Goal: Task Accomplishment & Management: Manage account settings

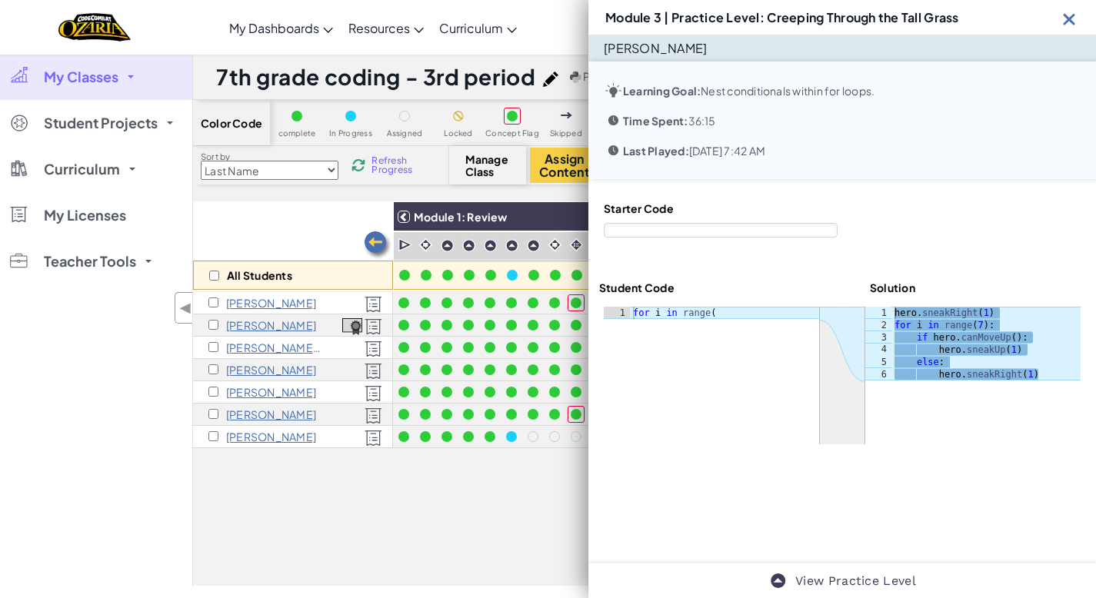
select select "5e27600d1c9d440000ac3ee7"
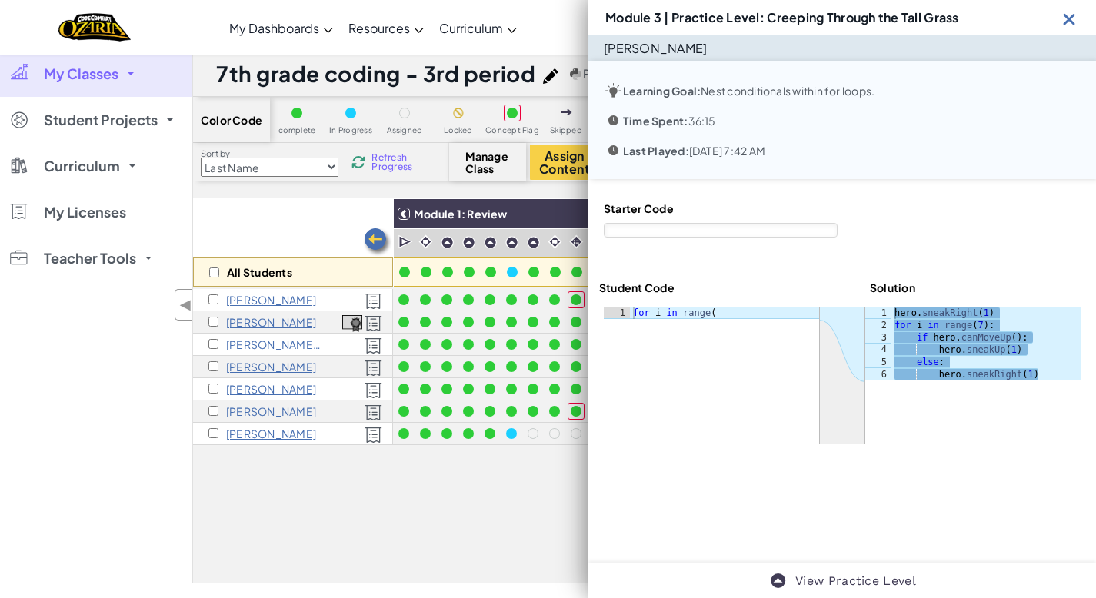
scroll to position [0, 1230]
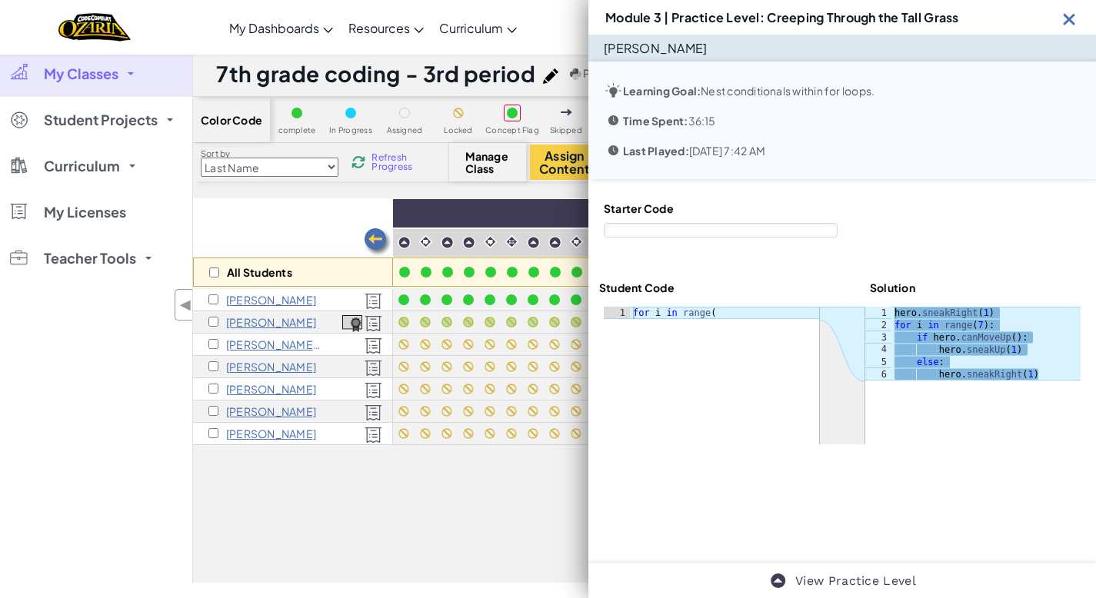
click at [1072, 15] on img at bounding box center [1069, 18] width 19 height 19
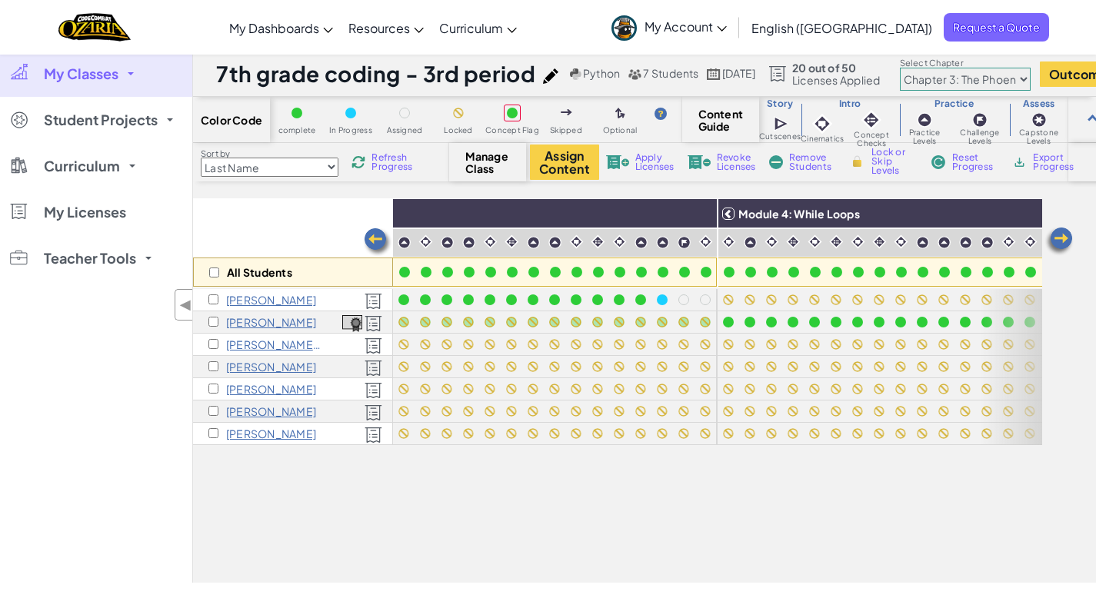
click at [95, 69] on span "My Classes" at bounding box center [81, 74] width 75 height 14
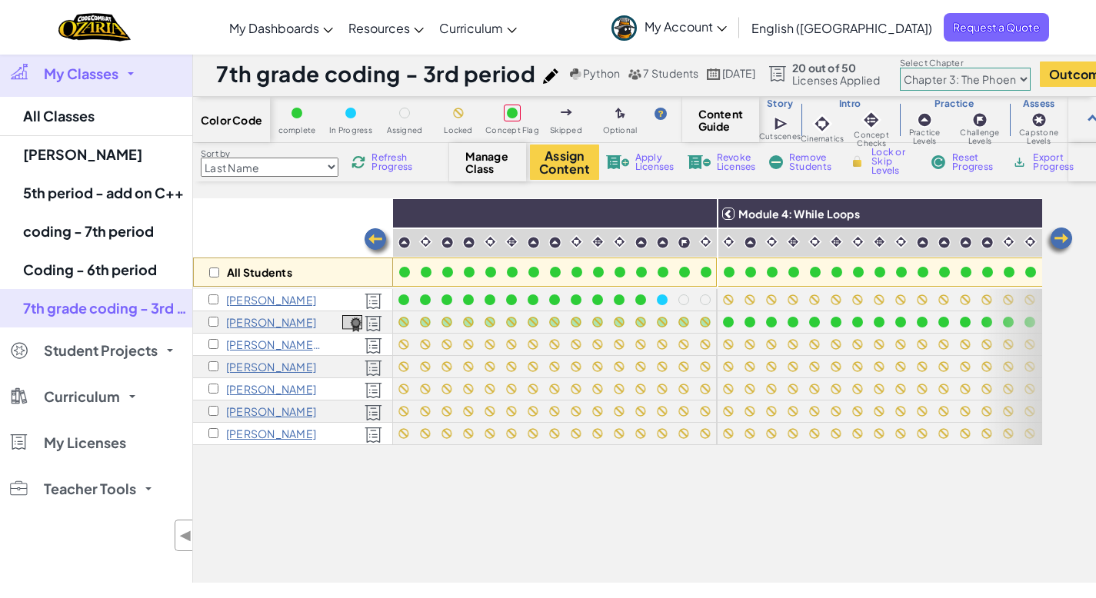
click at [401, 155] on span "Refresh Progress" at bounding box center [395, 162] width 48 height 18
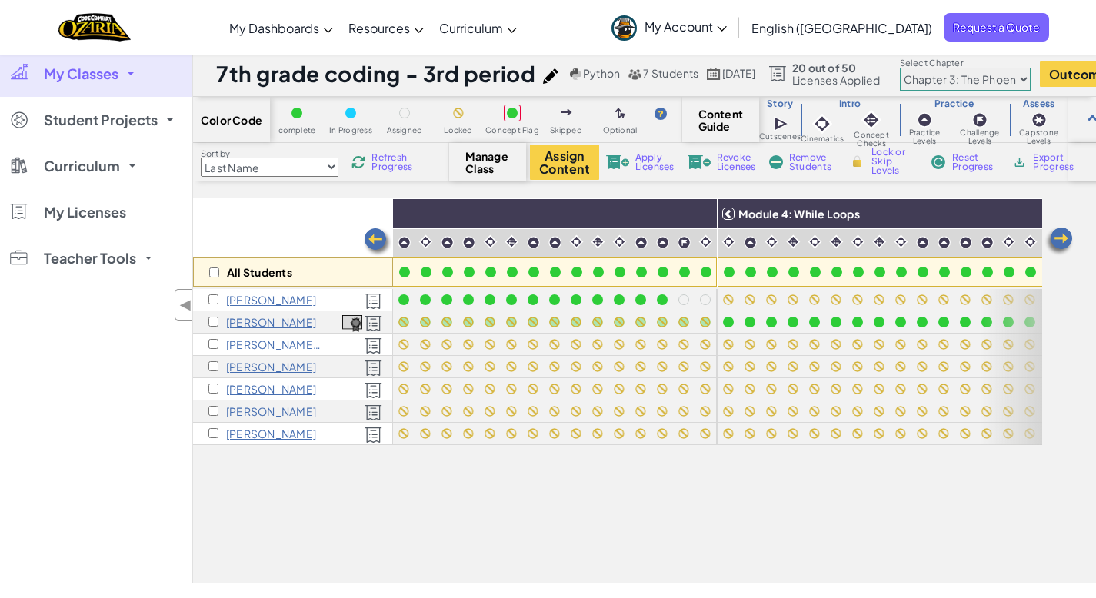
click at [401, 155] on span "Refresh Progress" at bounding box center [395, 162] width 48 height 18
click at [1060, 243] on img at bounding box center [1058, 241] width 31 height 31
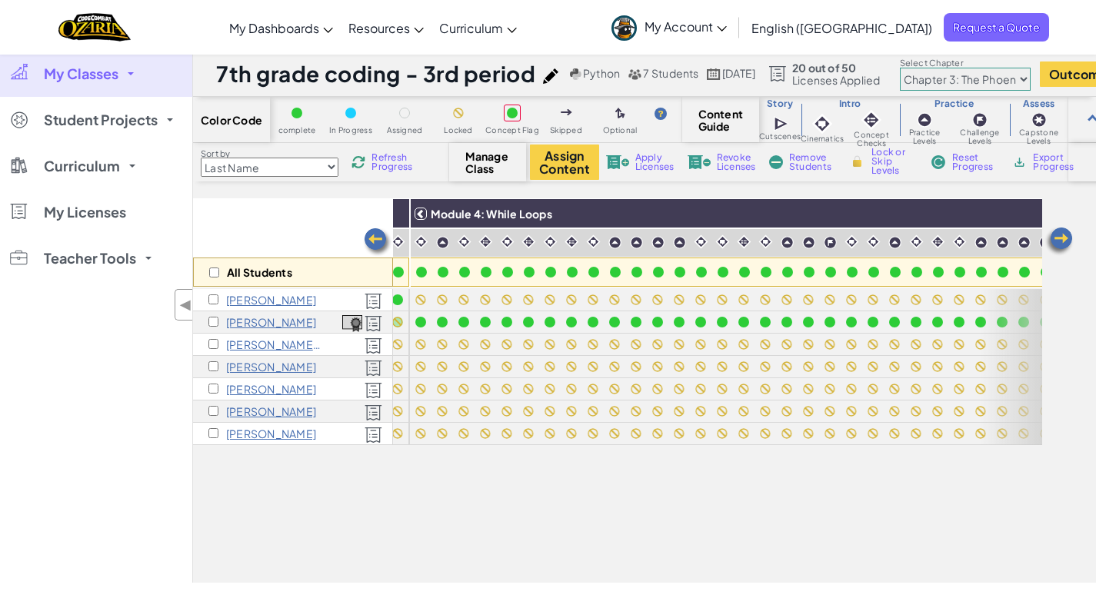
click at [1060, 243] on img at bounding box center [1058, 241] width 31 height 31
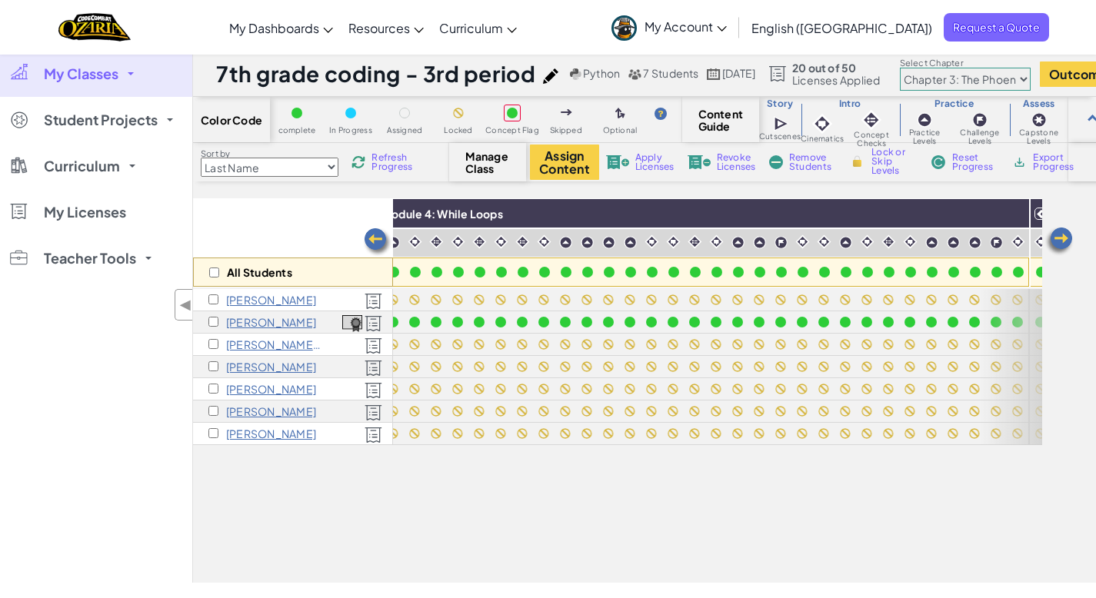
scroll to position [0, 1760]
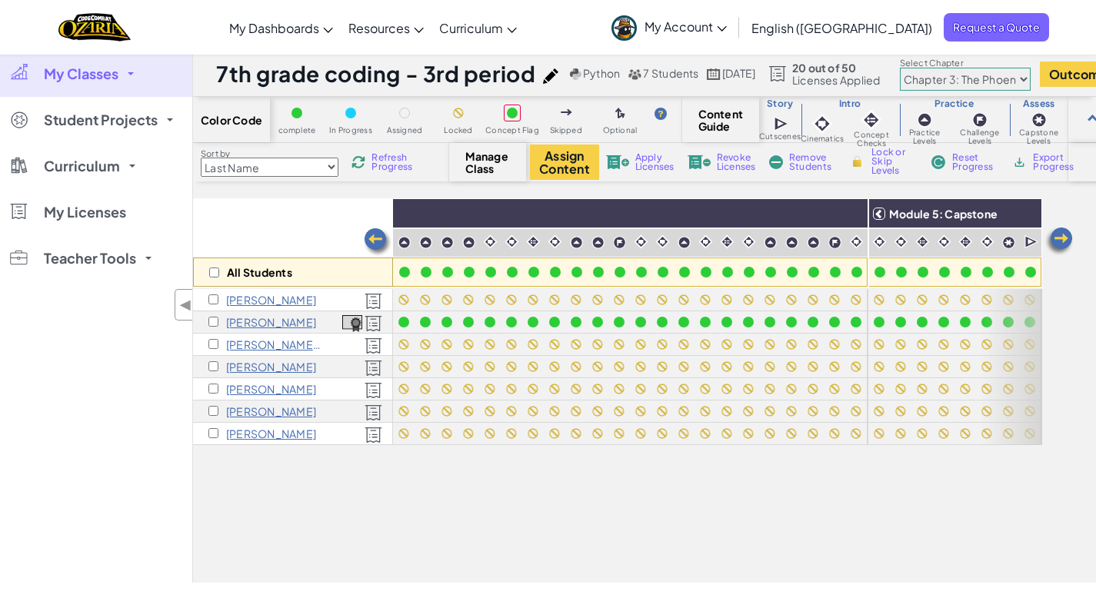
click at [1060, 242] on img at bounding box center [1058, 241] width 31 height 31
click at [382, 238] on img at bounding box center [377, 242] width 31 height 31
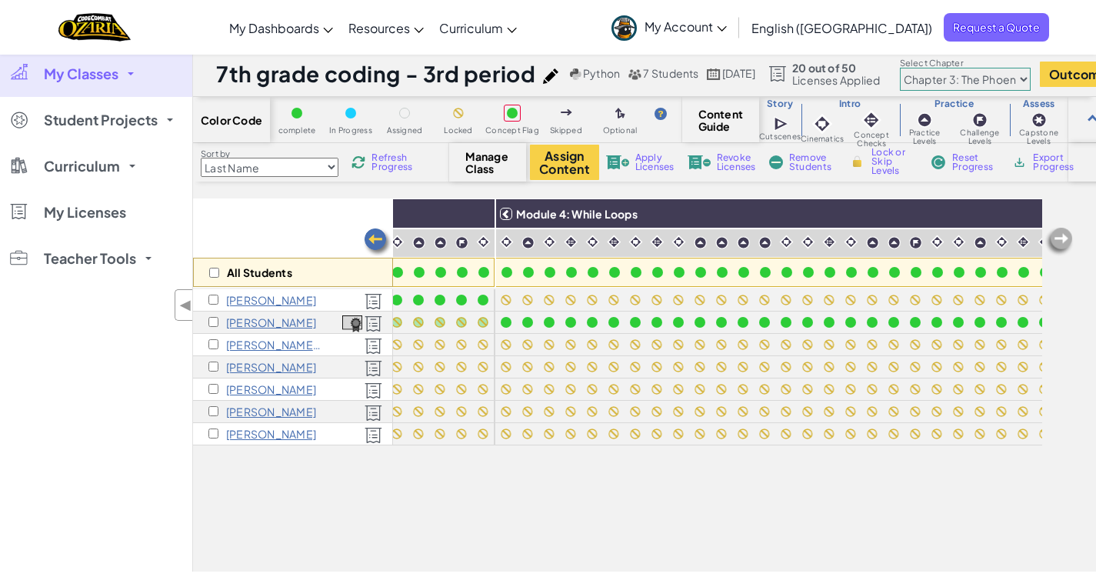
click at [382, 238] on img at bounding box center [377, 242] width 31 height 31
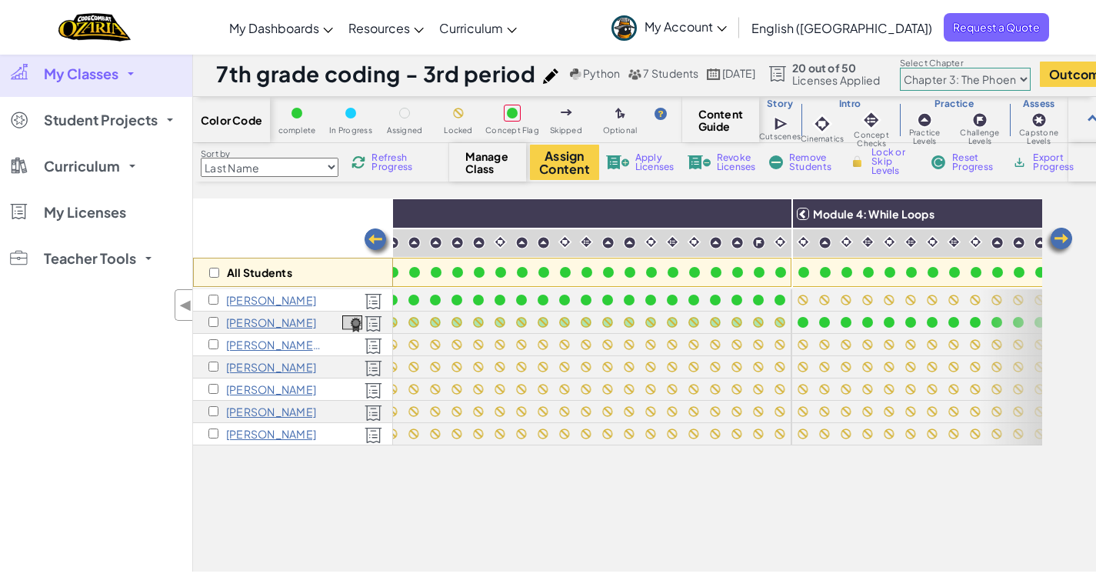
click at [382, 238] on img at bounding box center [377, 242] width 31 height 31
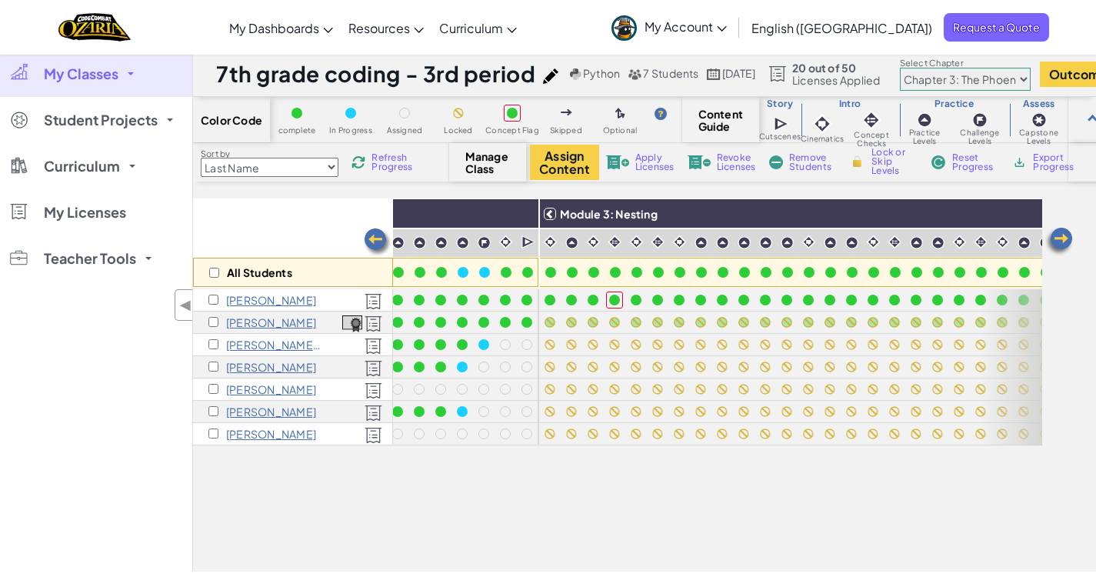
click at [382, 238] on img at bounding box center [377, 242] width 31 height 31
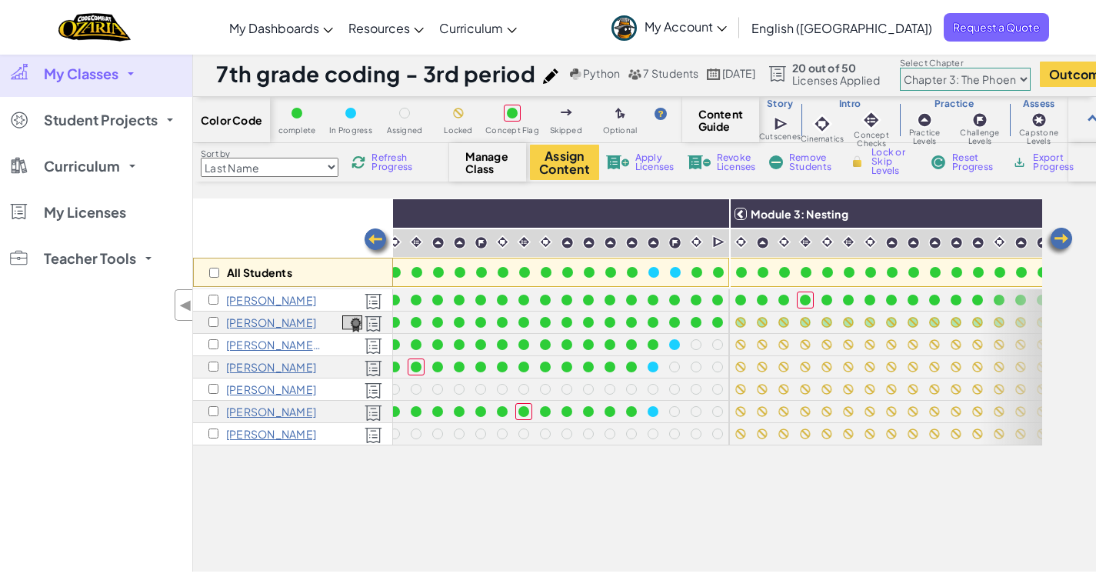
scroll to position [0, 530]
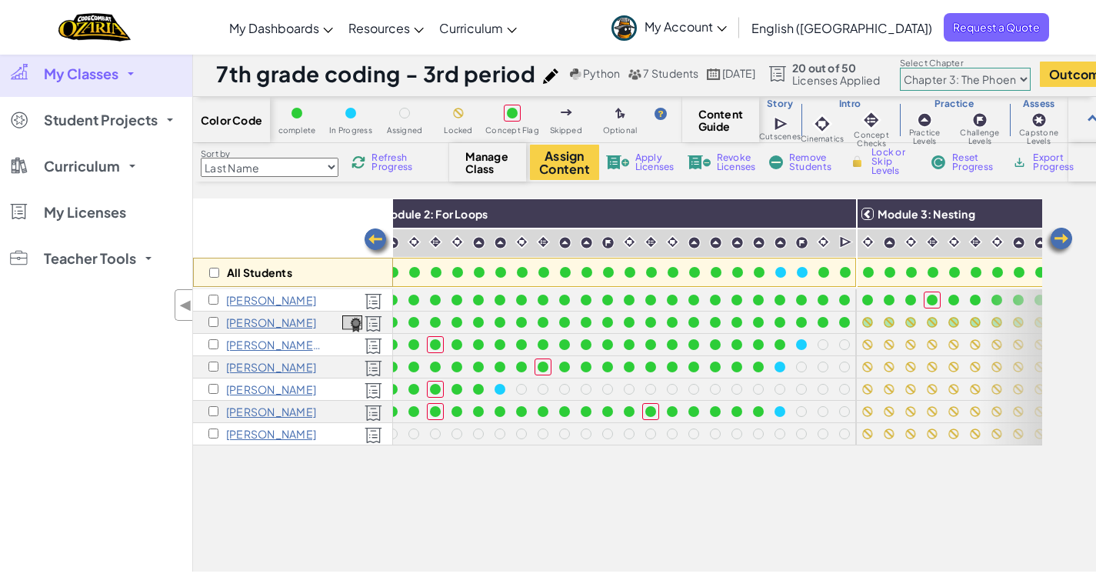
click at [378, 241] on img at bounding box center [377, 242] width 31 height 31
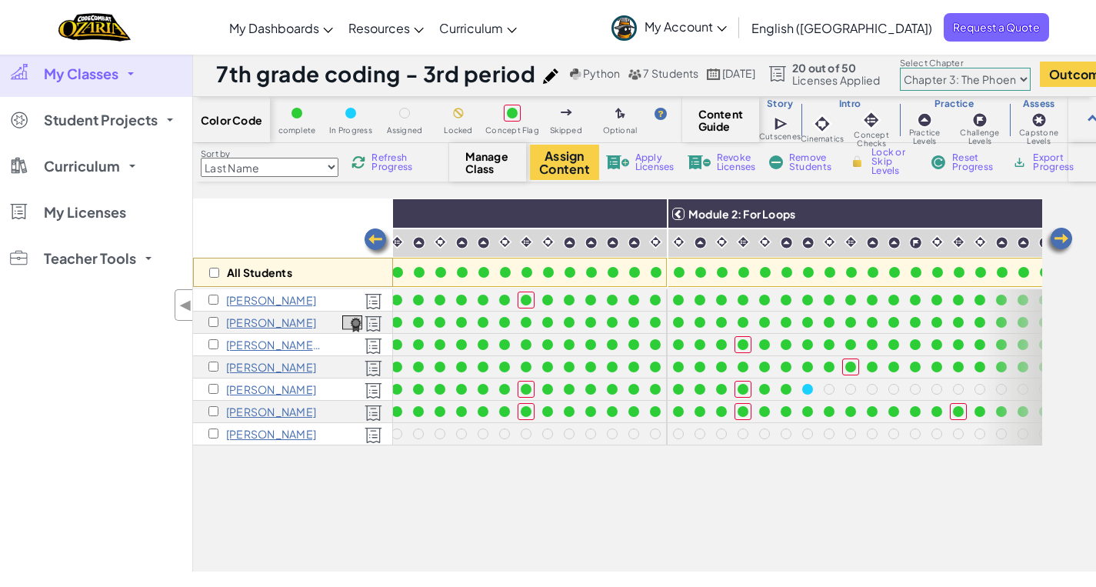
click at [376, 239] on img at bounding box center [377, 242] width 31 height 31
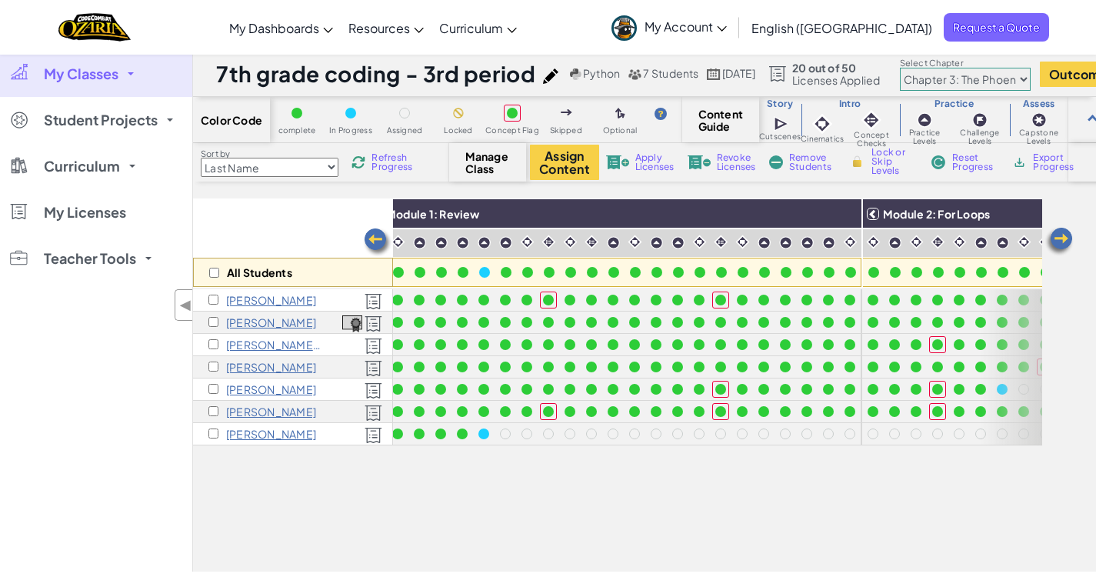
scroll to position [0, 0]
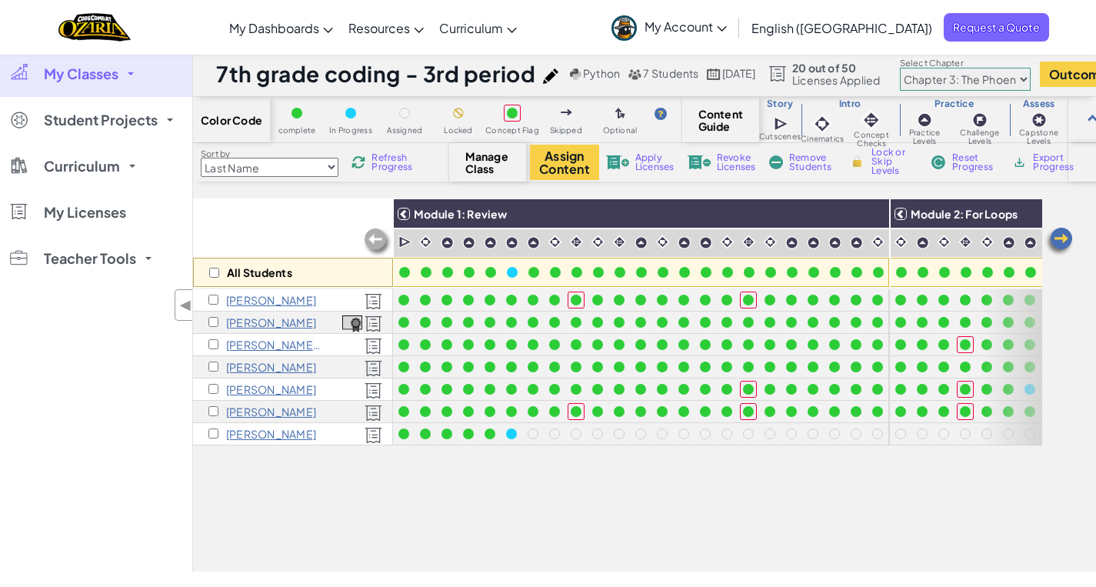
click at [1059, 236] on img at bounding box center [1058, 241] width 31 height 31
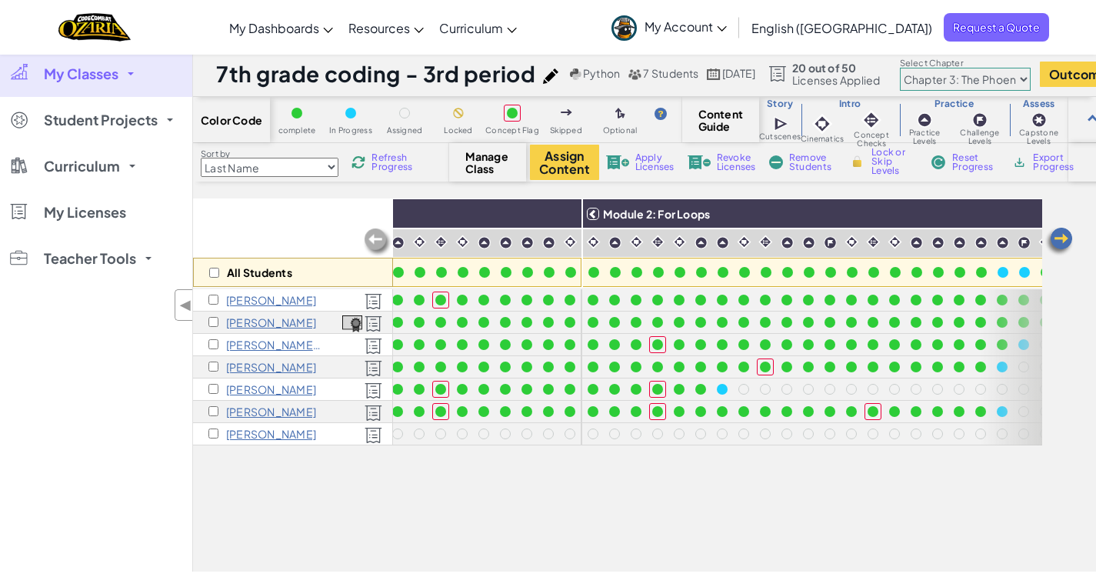
click at [1059, 235] on img at bounding box center [1058, 241] width 31 height 31
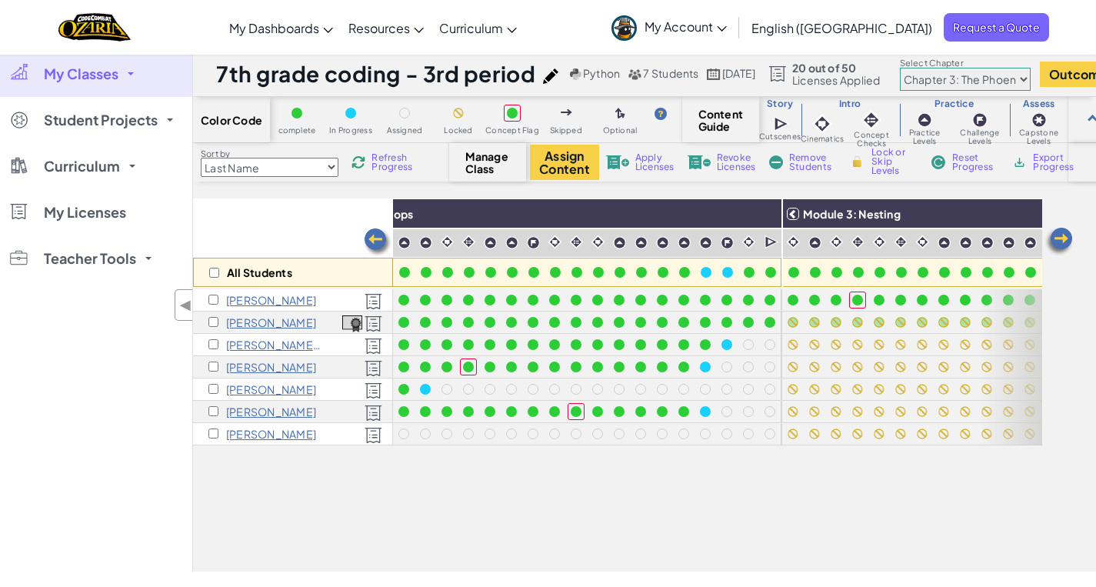
scroll to position [0, 615]
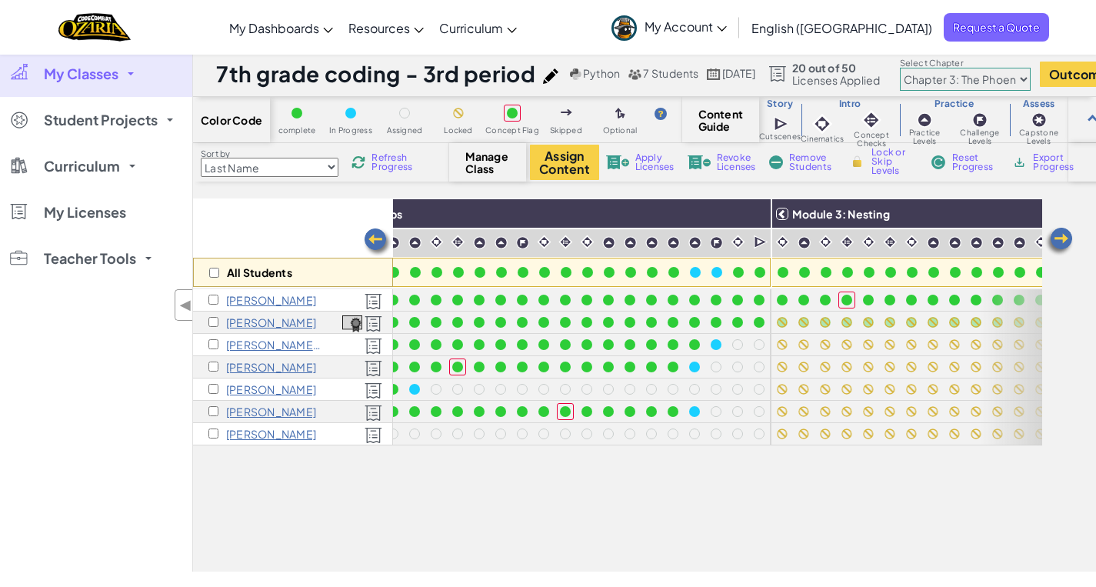
click at [1059, 235] on img at bounding box center [1058, 241] width 31 height 31
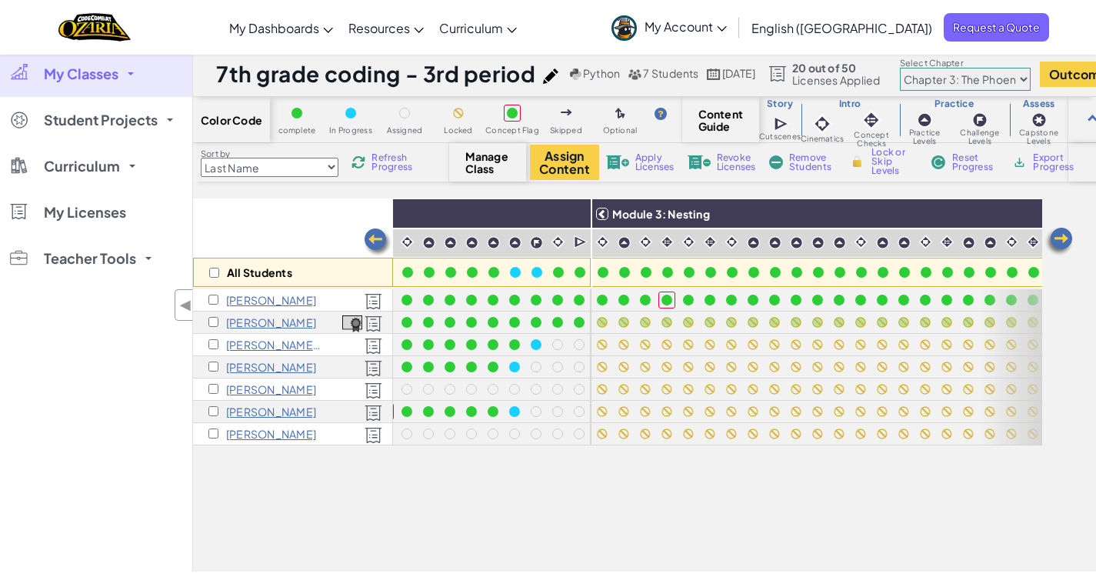
scroll to position [0, 923]
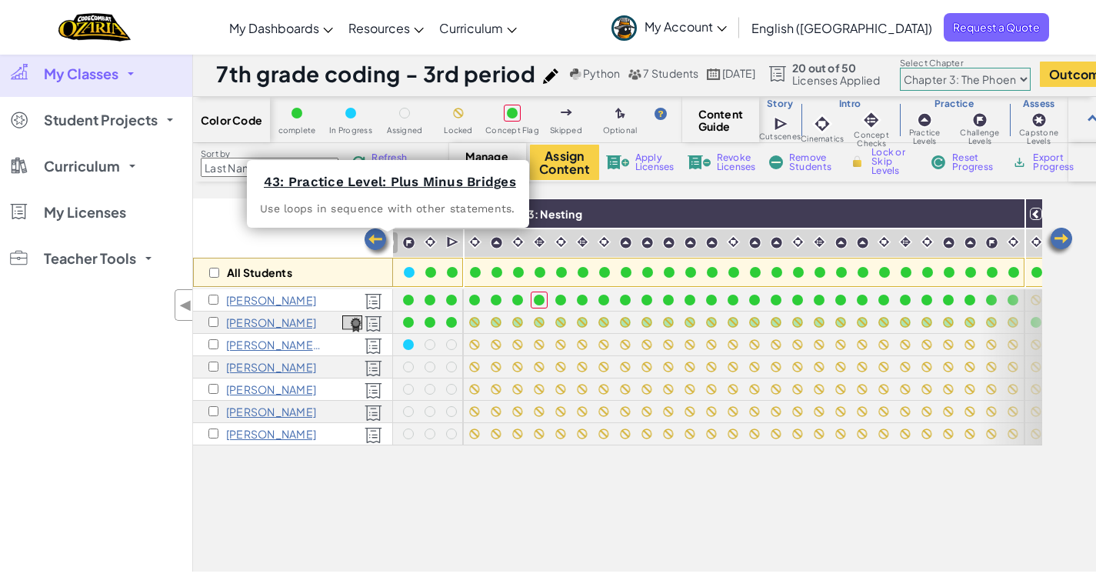
click at [393, 240] on img at bounding box center [387, 242] width 13 height 13
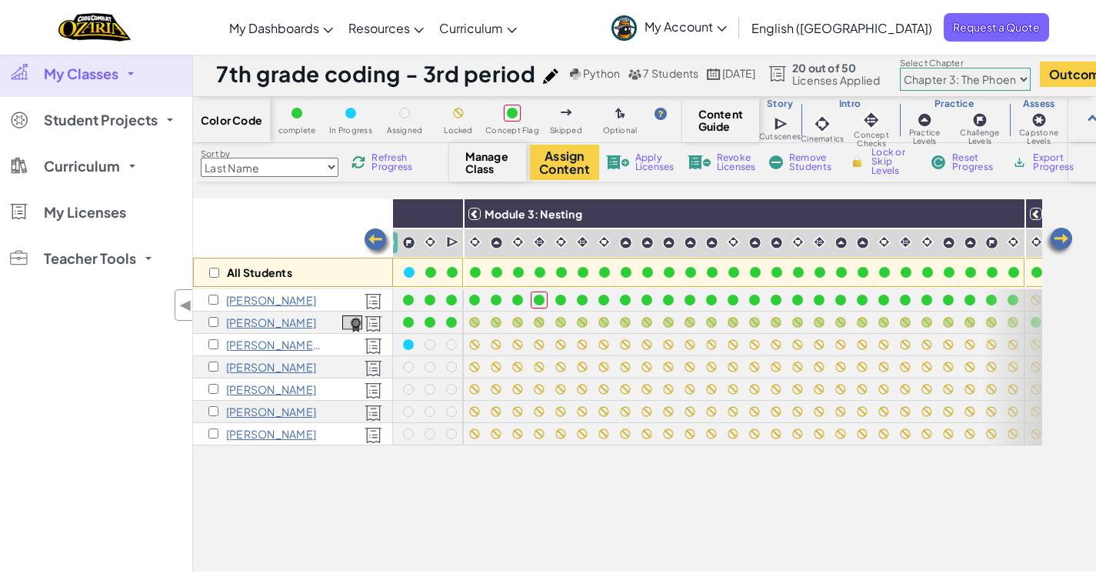
click at [368, 232] on img at bounding box center [377, 242] width 31 height 31
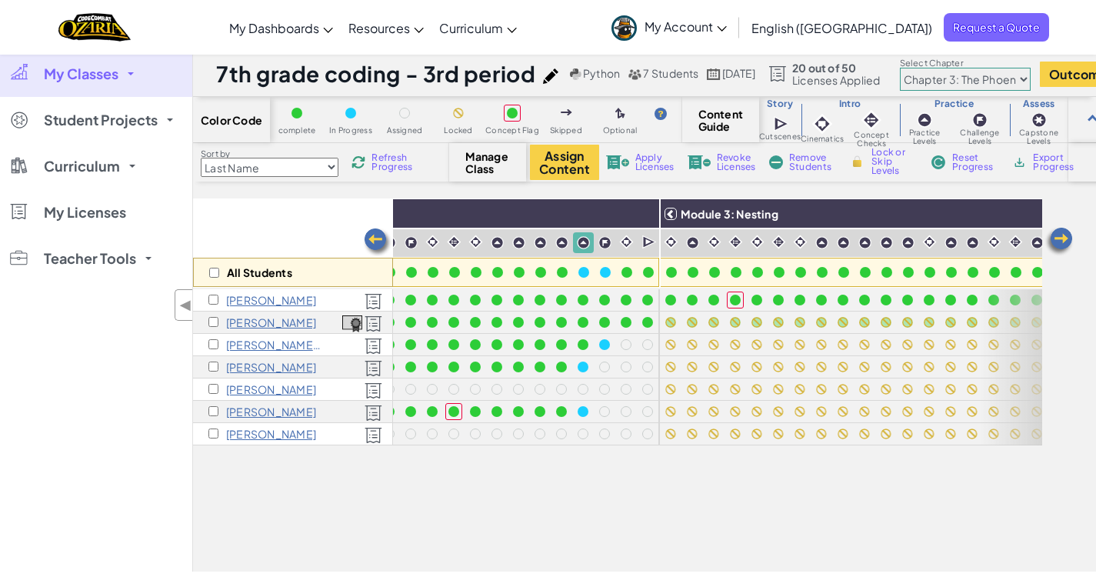
scroll to position [0, 615]
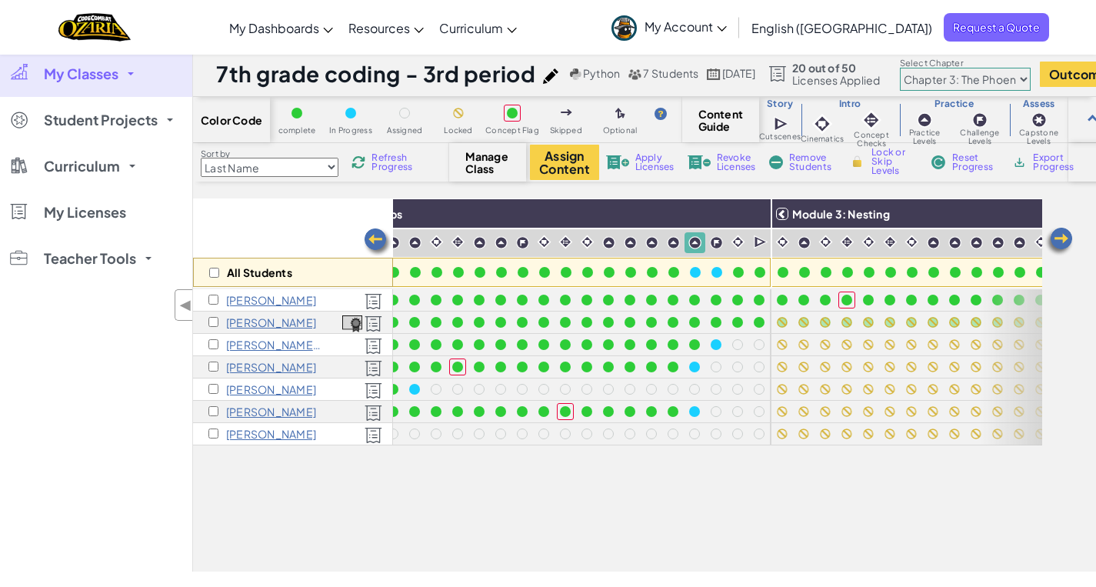
click at [286, 224] on div "All Students" at bounding box center [293, 242] width 200 height 89
click at [1063, 236] on img at bounding box center [1058, 241] width 31 height 31
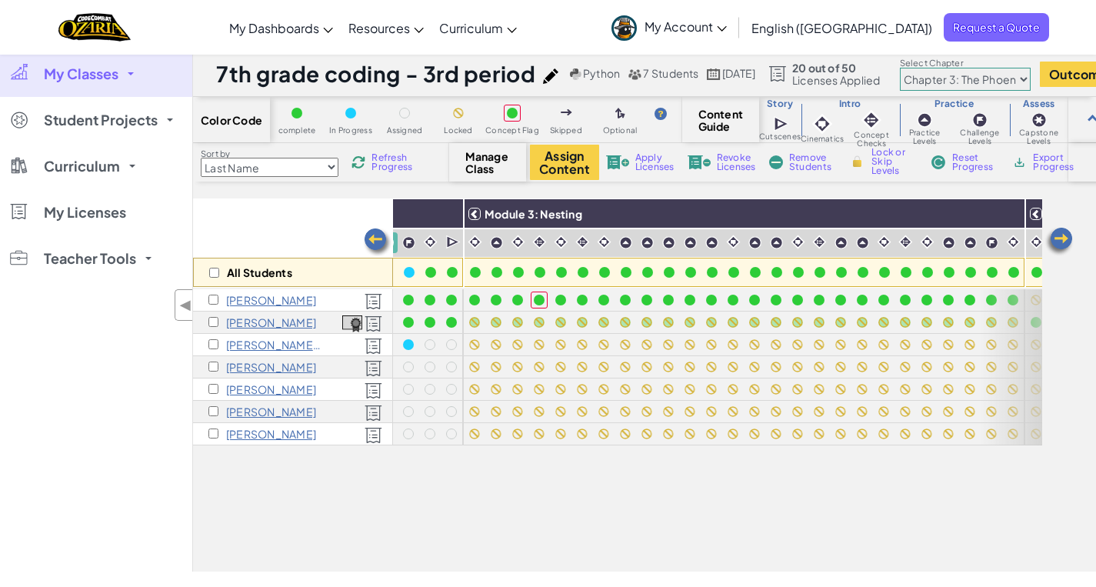
click at [1063, 236] on img at bounding box center [1058, 241] width 31 height 31
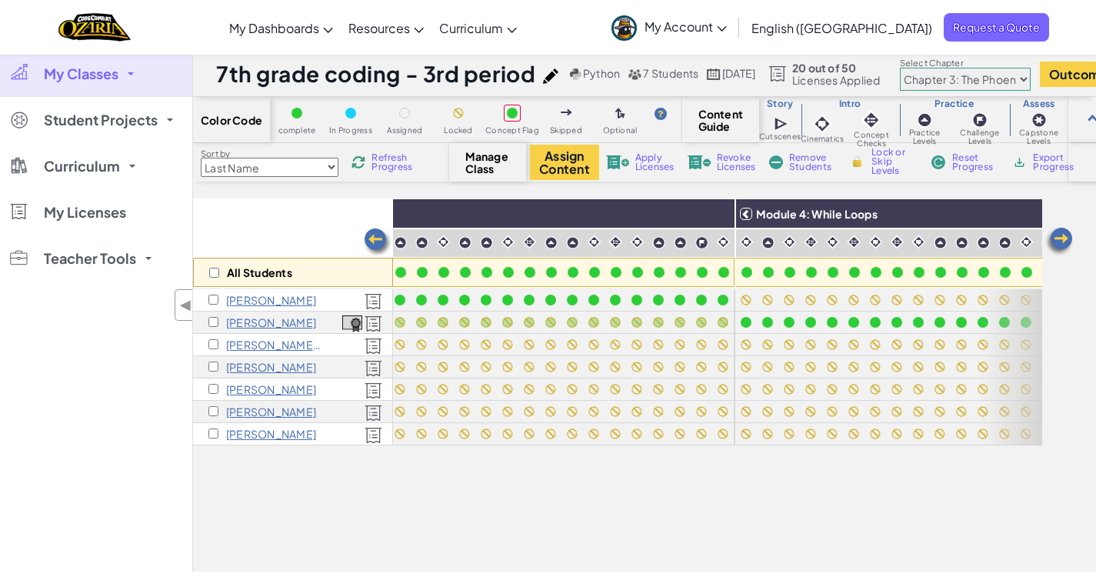
scroll to position [0, 1230]
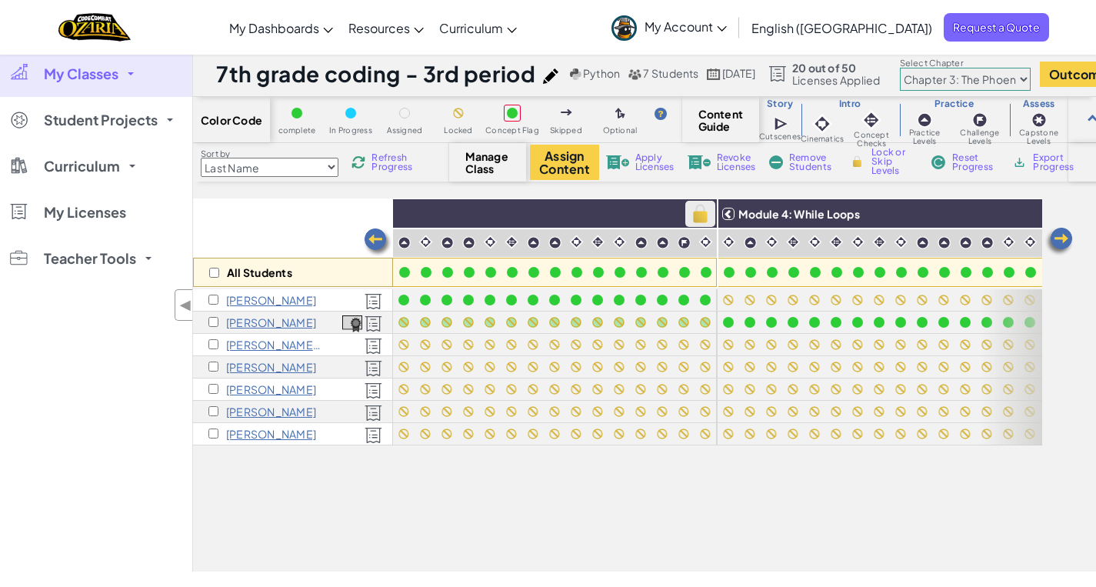
click at [696, 209] on img at bounding box center [700, 213] width 27 height 23
checkbox input "true"
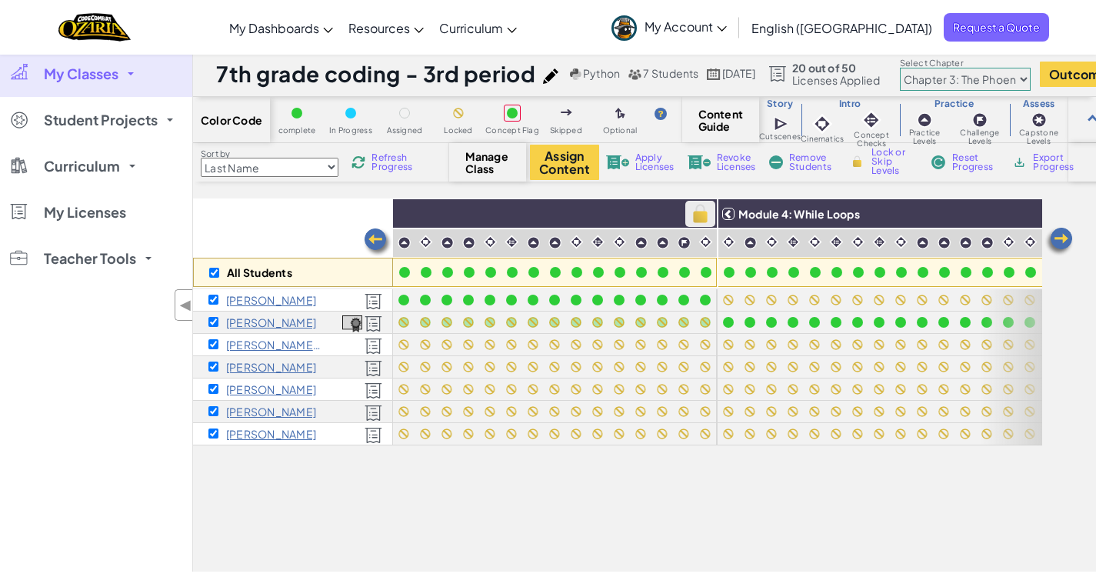
checkbox input "true"
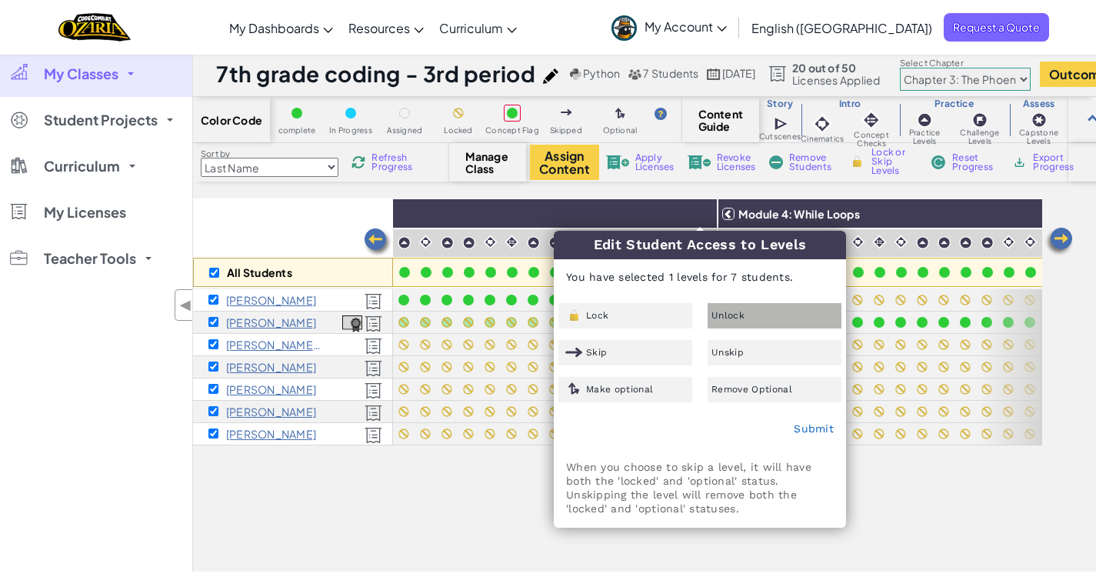
click at [750, 324] on div "Unlock" at bounding box center [774, 315] width 134 height 25
click at [806, 428] on link "Submit" at bounding box center [814, 428] width 40 height 12
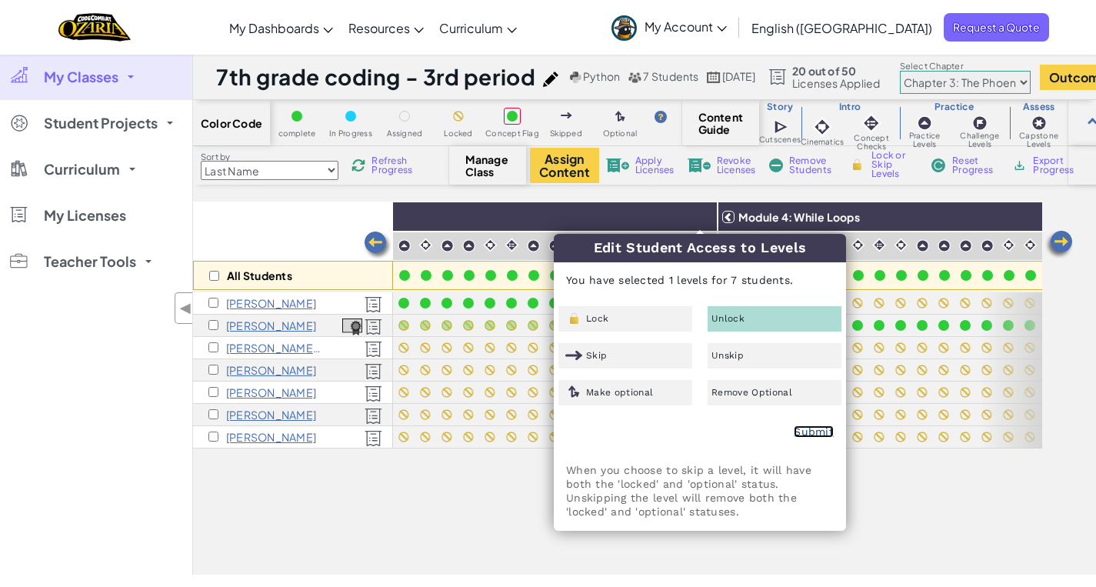
checkbox input "false"
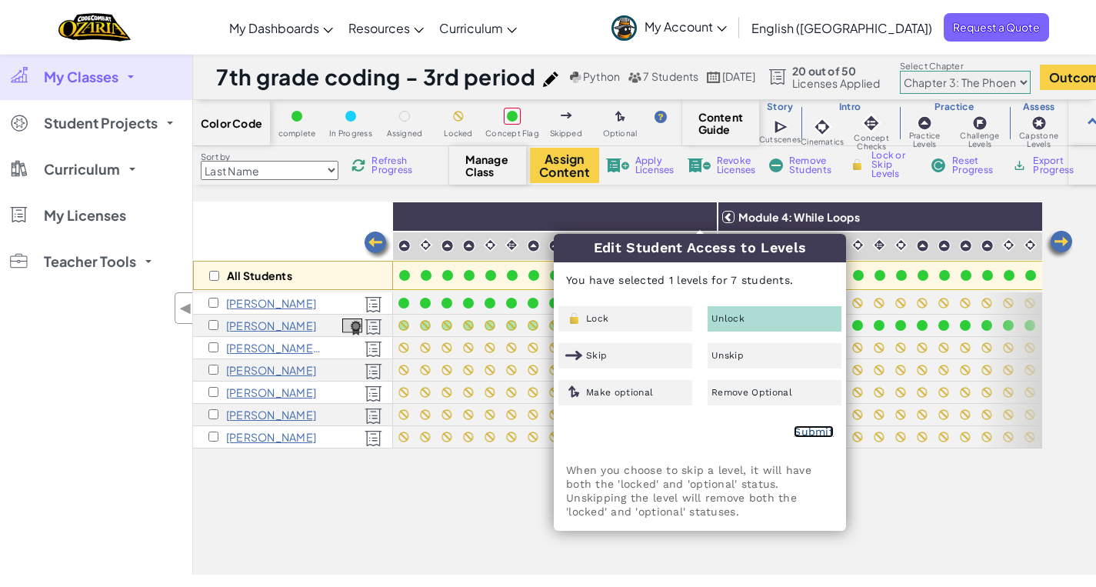
checkbox input "false"
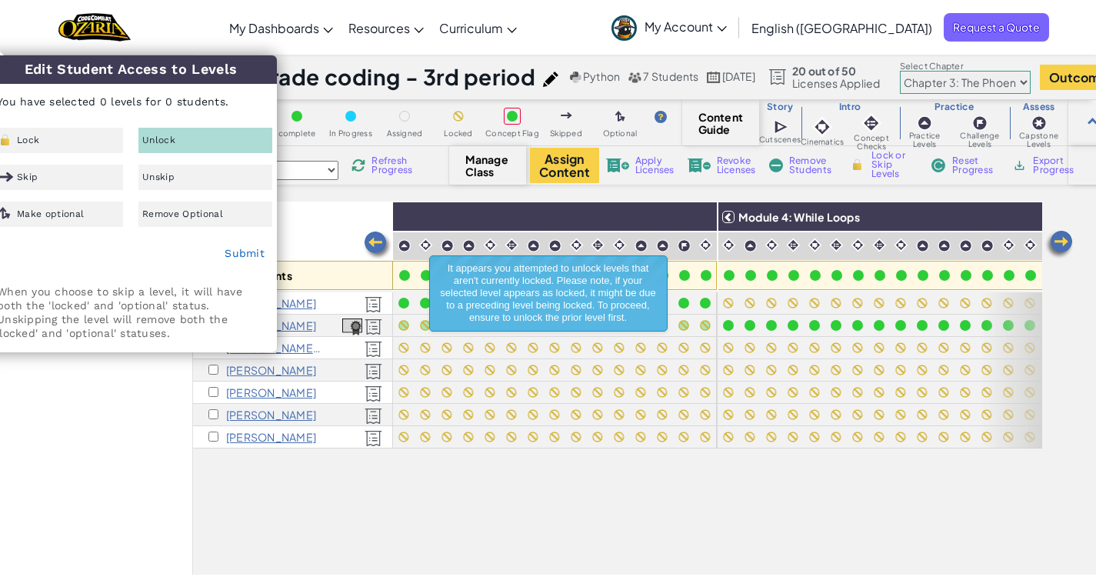
click at [511, 482] on div "All Students Module 1: Review Module 2: For Loops Module 3: Nesting Module 4: W…" at bounding box center [617, 303] width 849 height 510
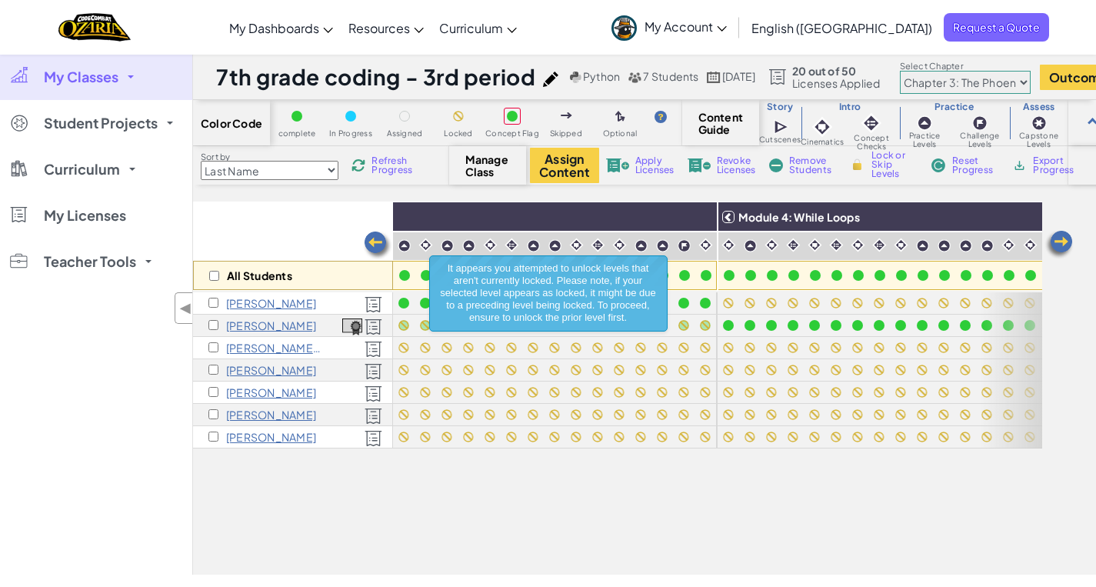
click at [185, 494] on div "My Classes All Classes [PERSON_NAME] 5th period - add on C++ coding - 7th perio…" at bounding box center [96, 314] width 192 height 521
click at [375, 234] on img at bounding box center [377, 245] width 31 height 31
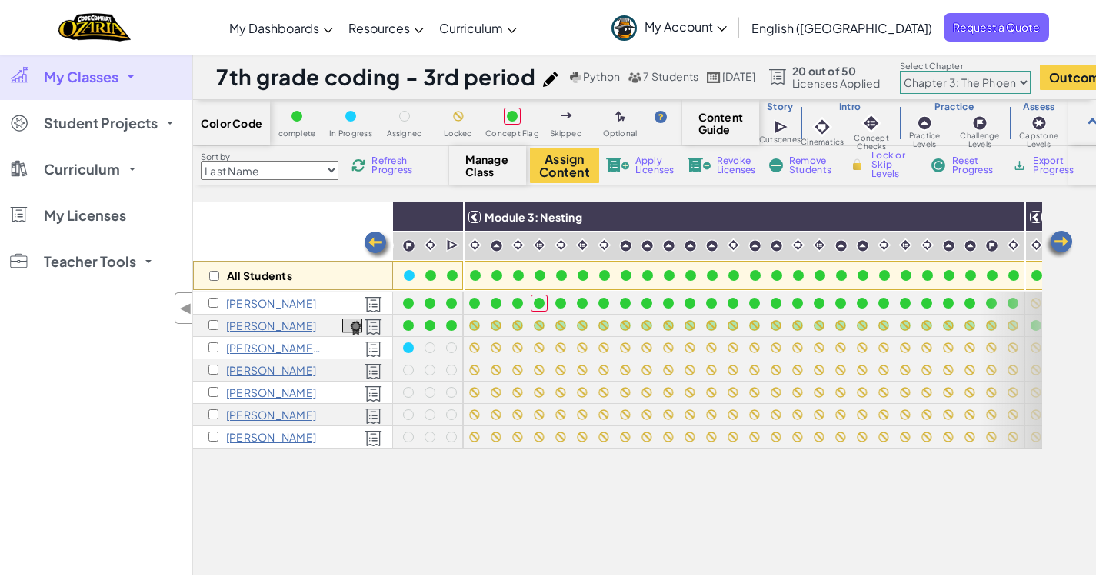
click at [371, 234] on img at bounding box center [377, 245] width 31 height 31
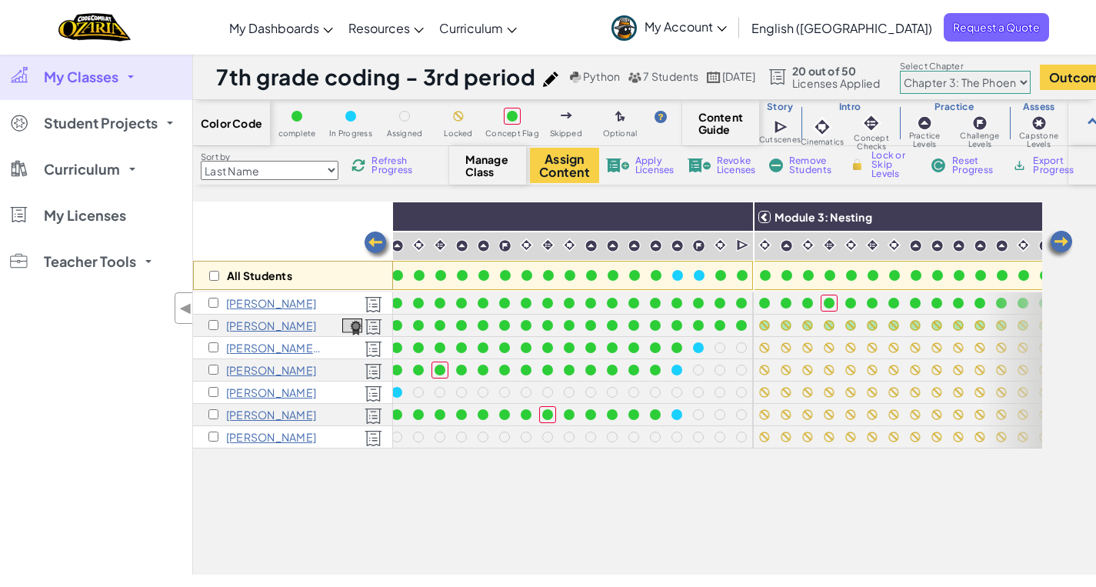
scroll to position [0, 615]
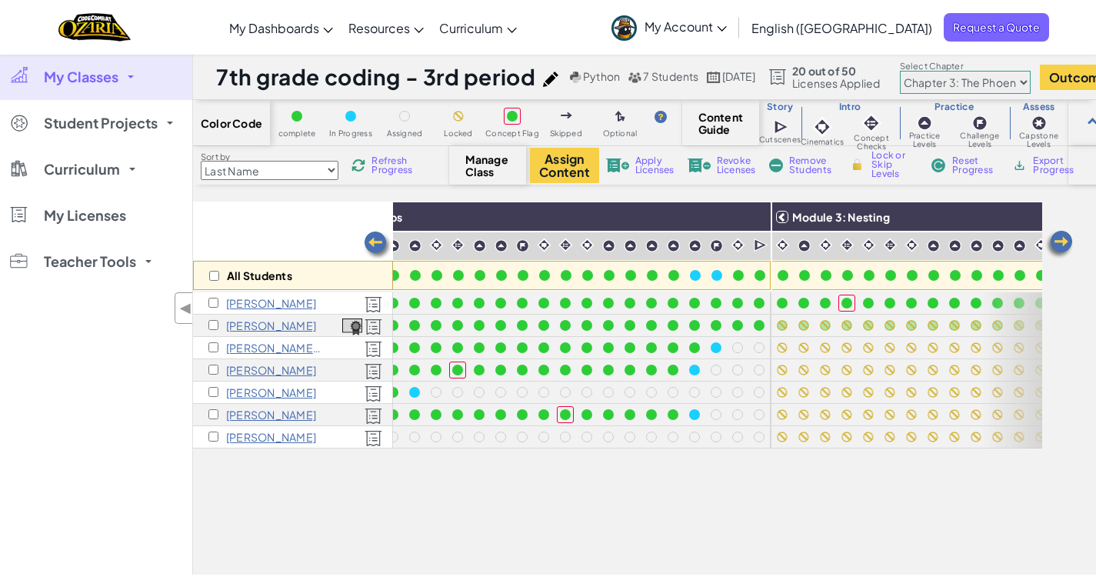
click at [393, 174] on span "Refresh Progress" at bounding box center [395, 165] width 48 height 18
click at [1060, 238] on img at bounding box center [1058, 244] width 31 height 31
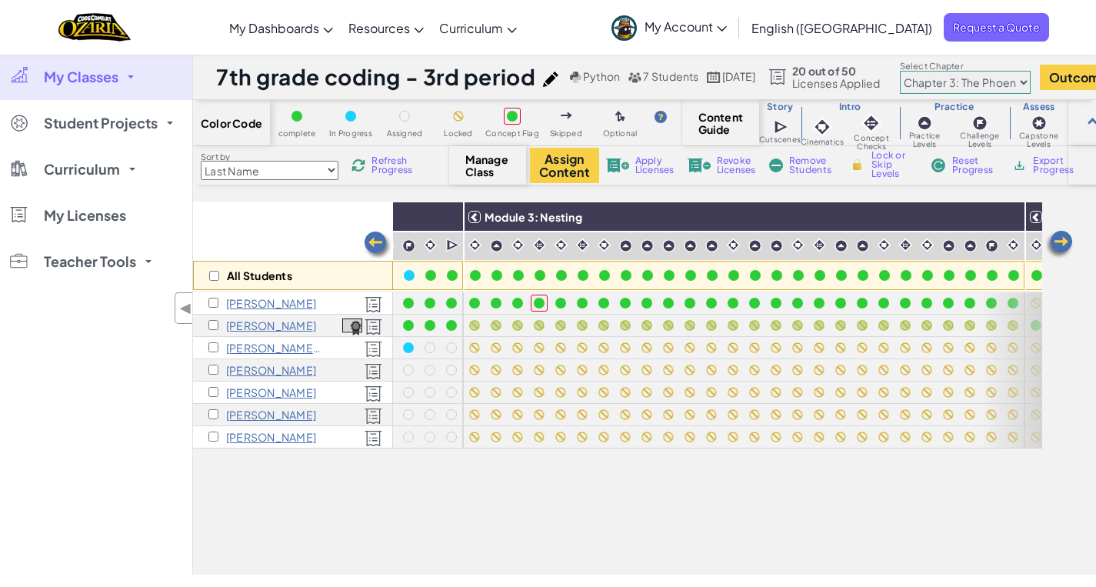
click at [1060, 238] on img at bounding box center [1058, 244] width 31 height 31
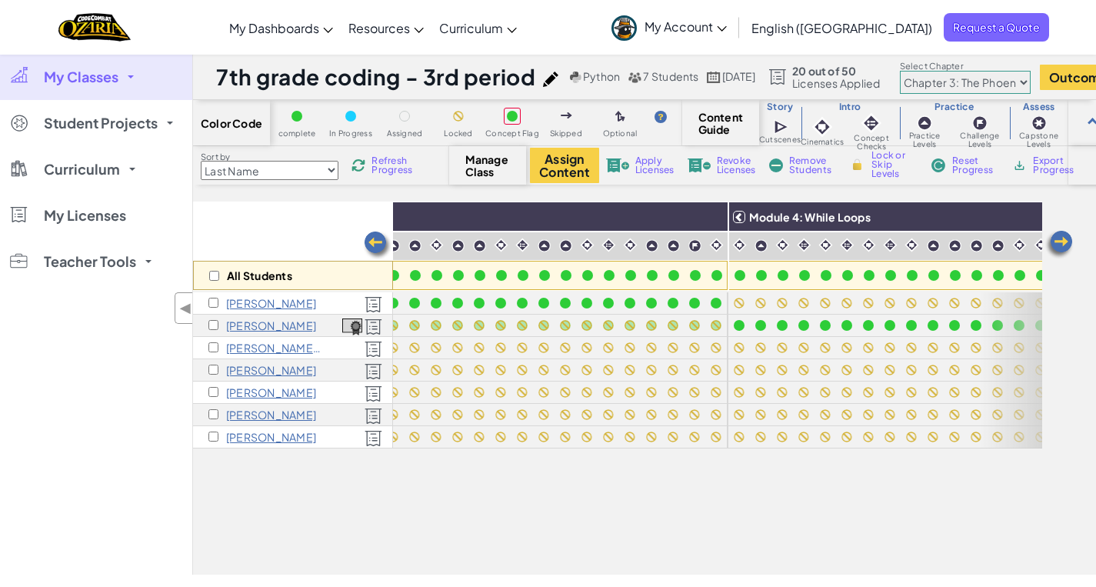
scroll to position [0, 1230]
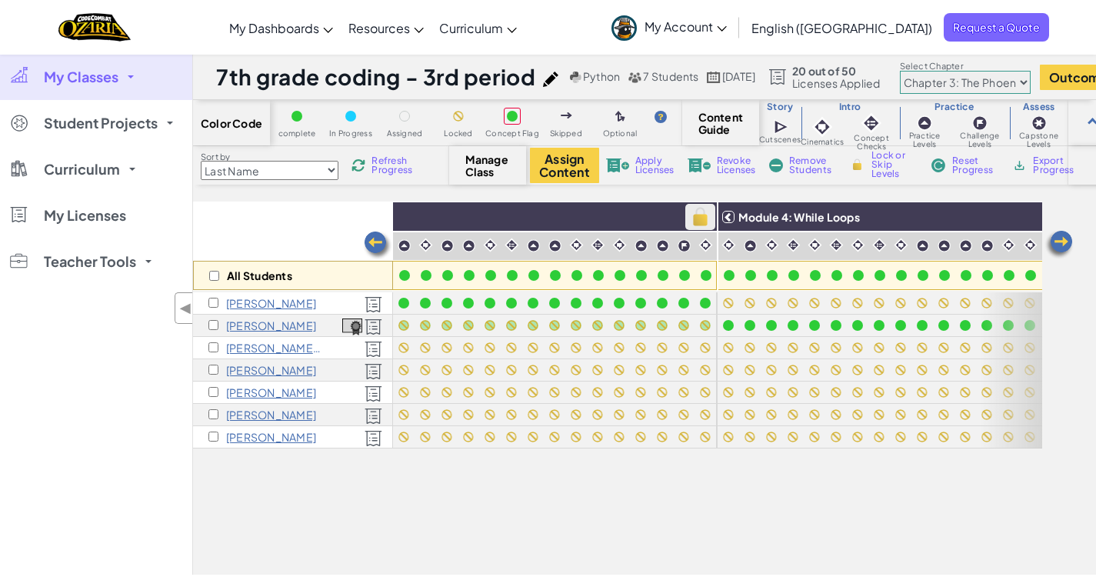
click at [694, 215] on img at bounding box center [700, 216] width 27 height 23
checkbox input "true"
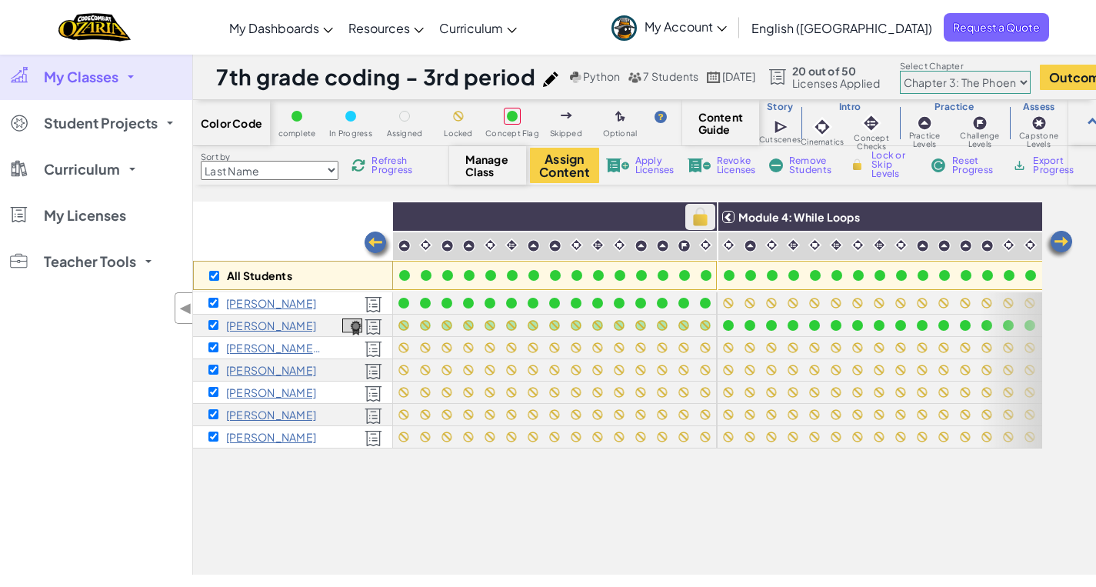
checkbox input "true"
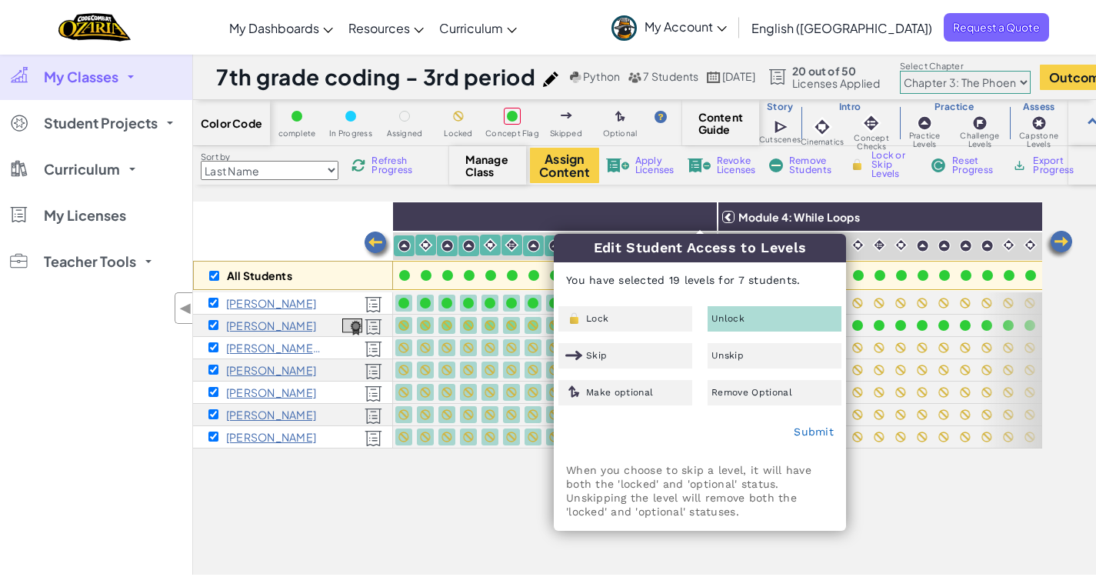
click at [428, 533] on div "All Students Module 1: Review Module 2: For Loops Module 3: Nesting Module 4: W…" at bounding box center [617, 303] width 849 height 510
checkbox input "false"
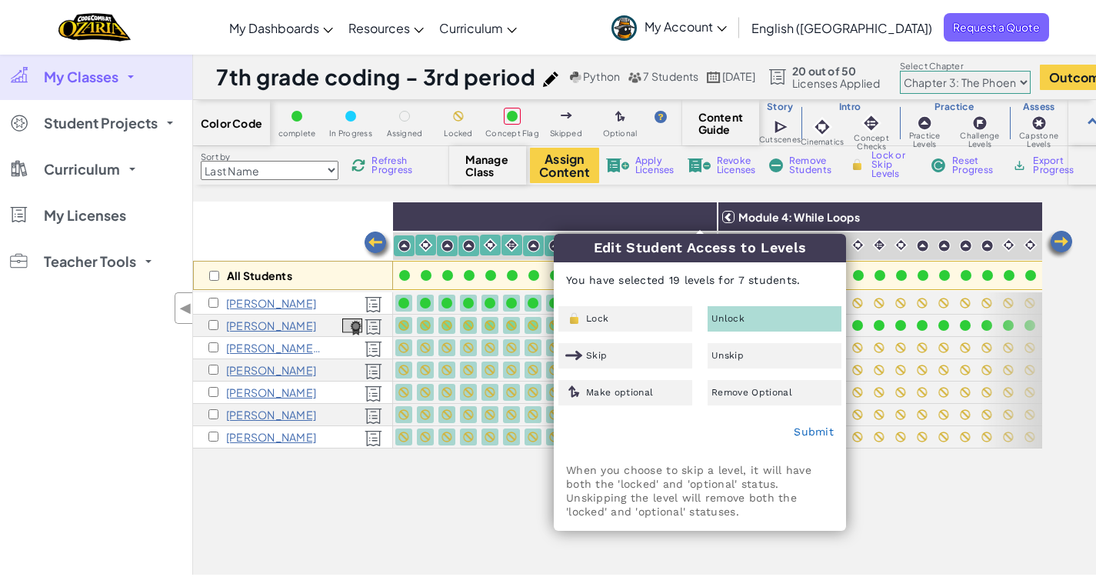
checkbox input "false"
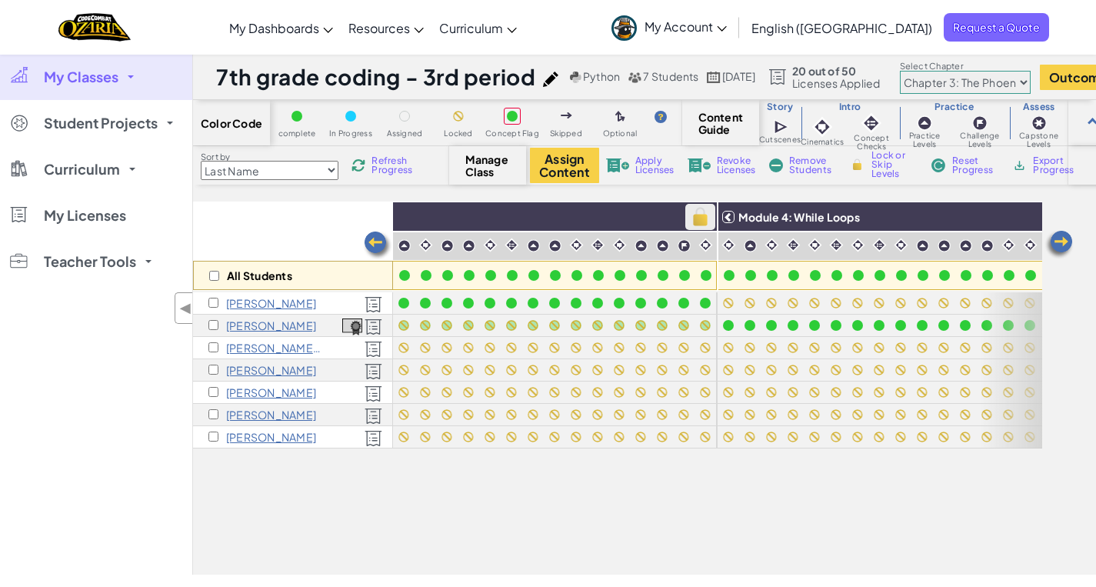
click at [700, 221] on img at bounding box center [700, 216] width 27 height 23
checkbox input "true"
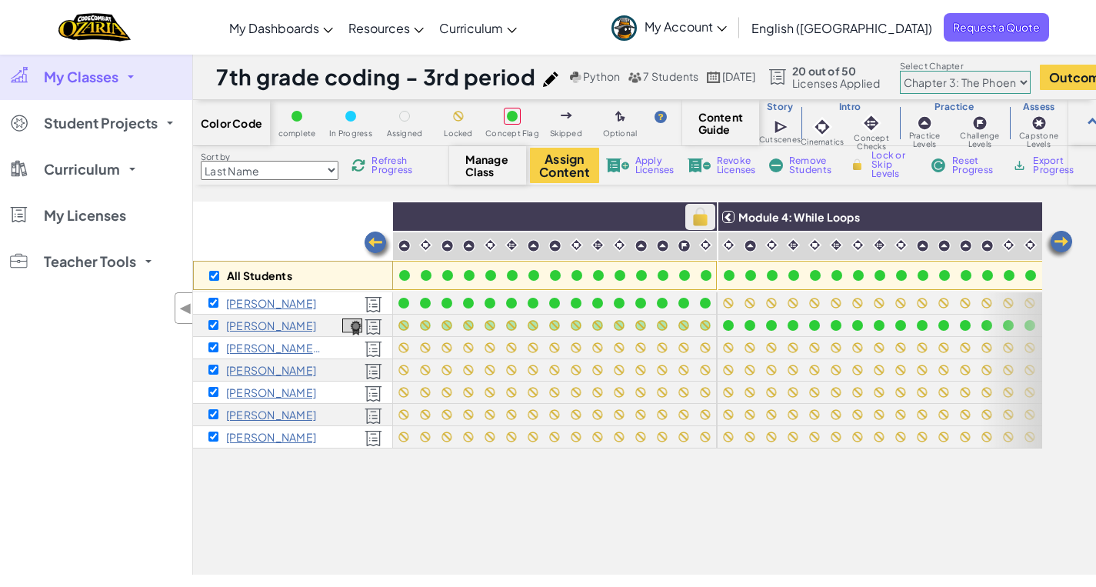
checkbox input "true"
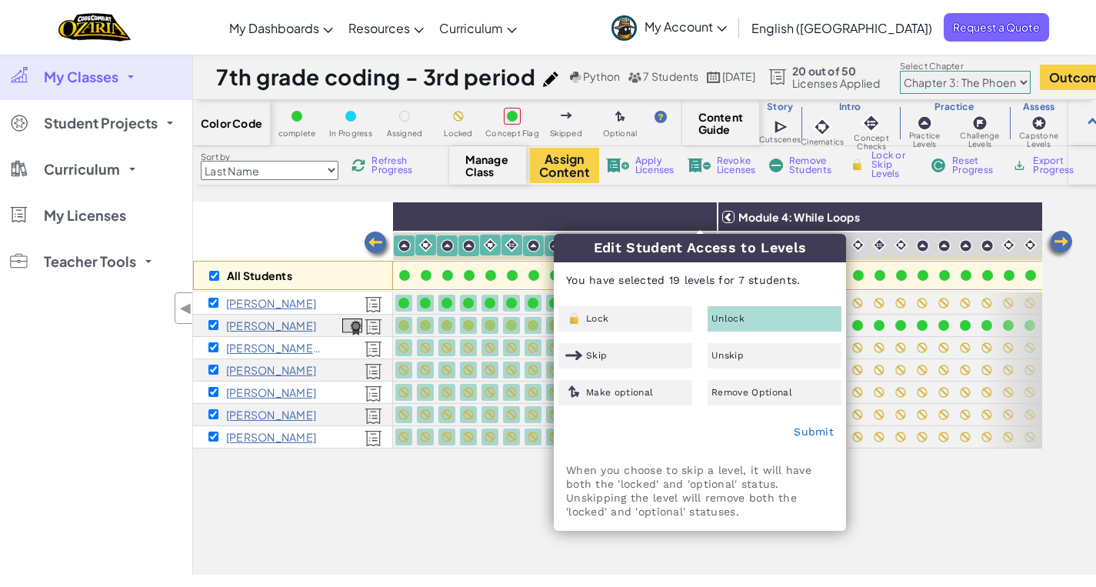
click at [777, 315] on div "Unlock" at bounding box center [774, 318] width 134 height 25
click at [817, 434] on link "Submit" at bounding box center [814, 431] width 40 height 12
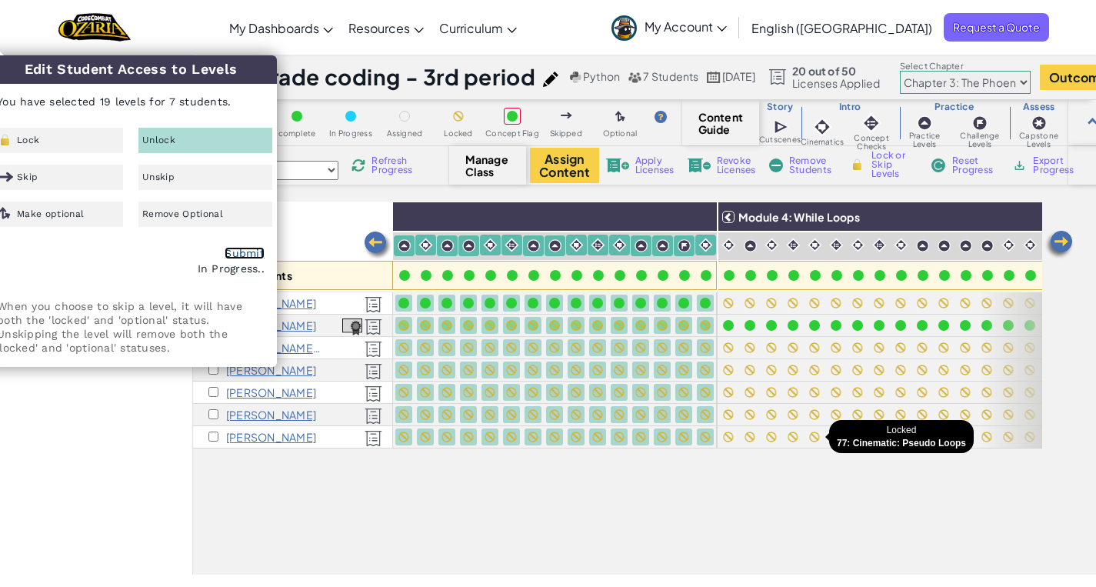
checkbox input "false"
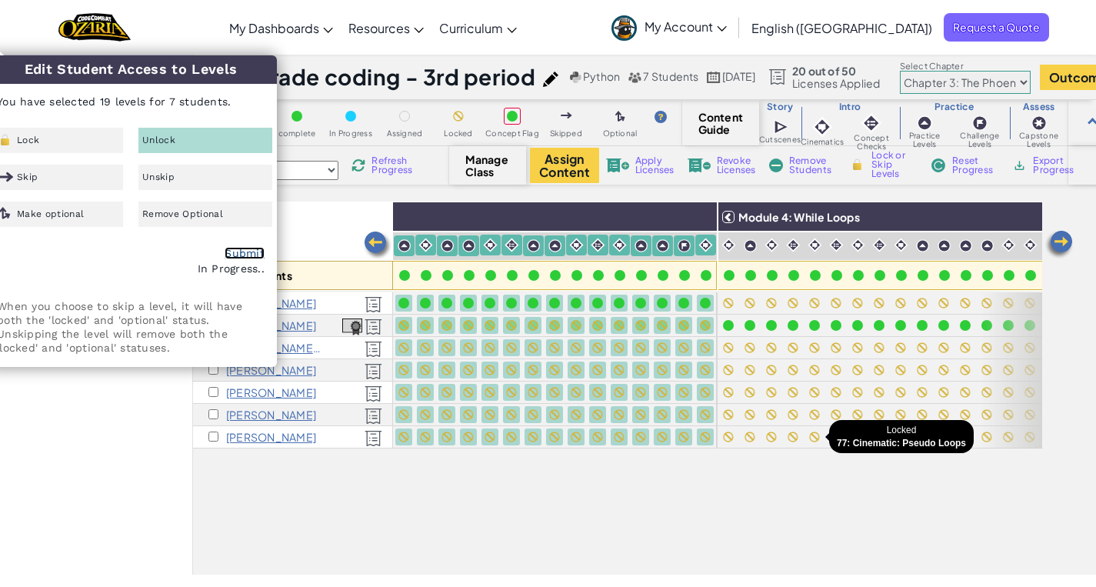
checkbox input "false"
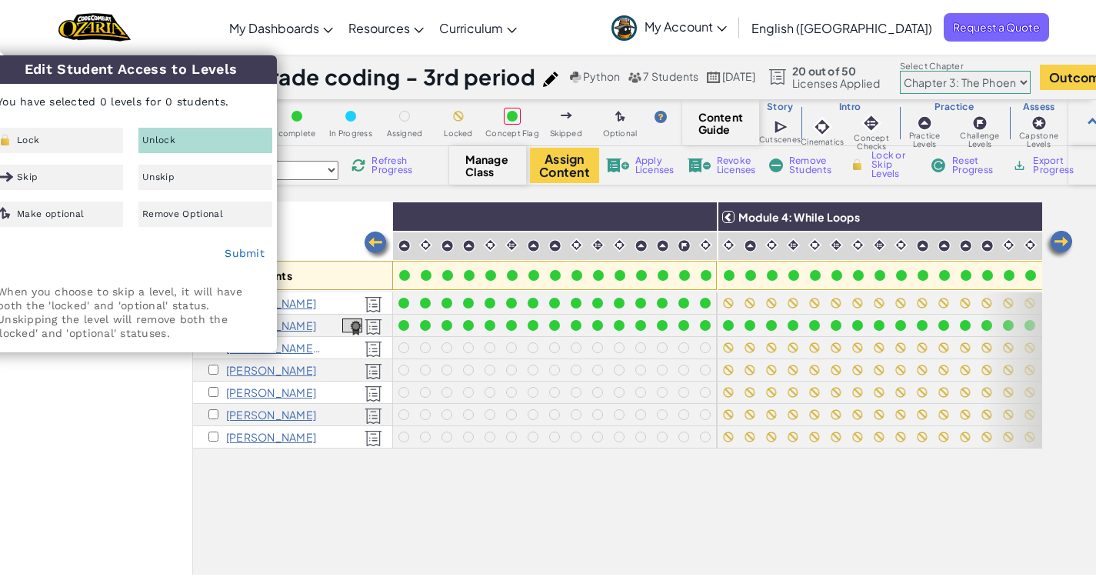
click at [523, 508] on div "All Students Module 1: Review Module 2: For Loops Module 3: Nesting Module 4: W…" at bounding box center [617, 303] width 849 height 510
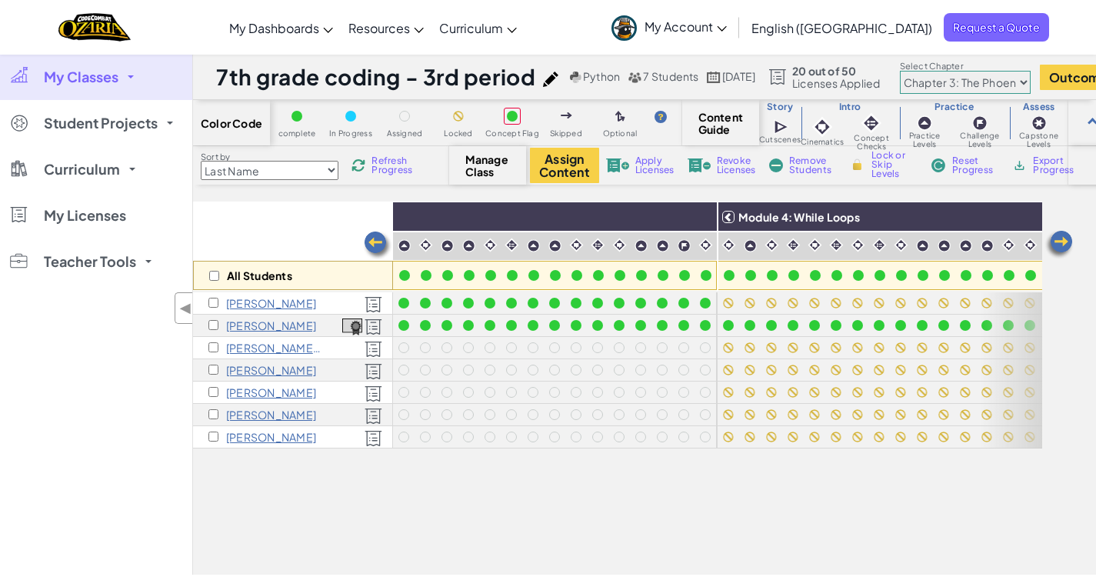
click at [1055, 231] on img at bounding box center [1058, 244] width 31 height 31
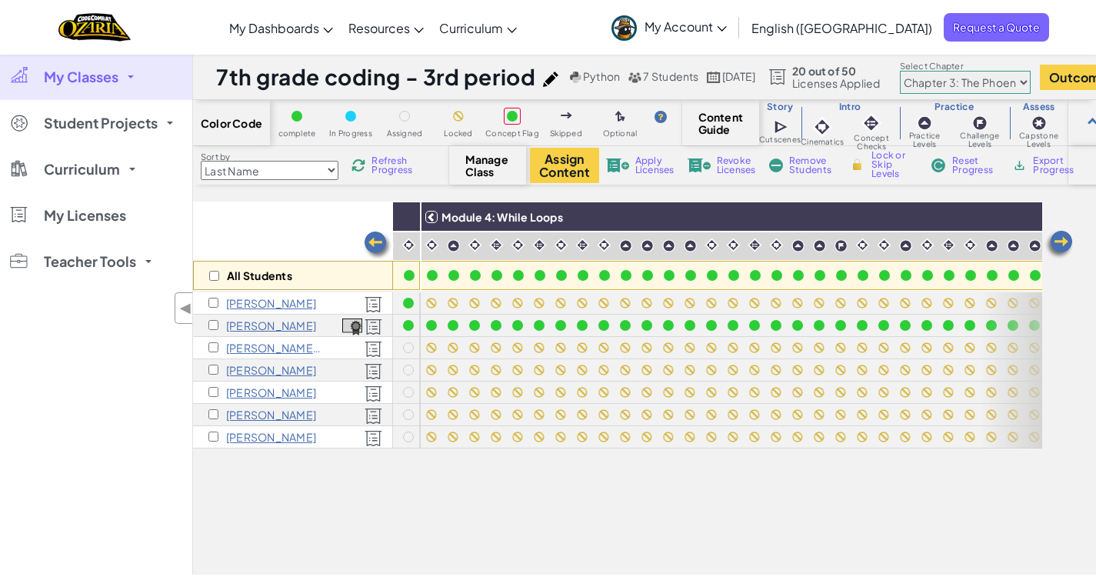
scroll to position [0, 1538]
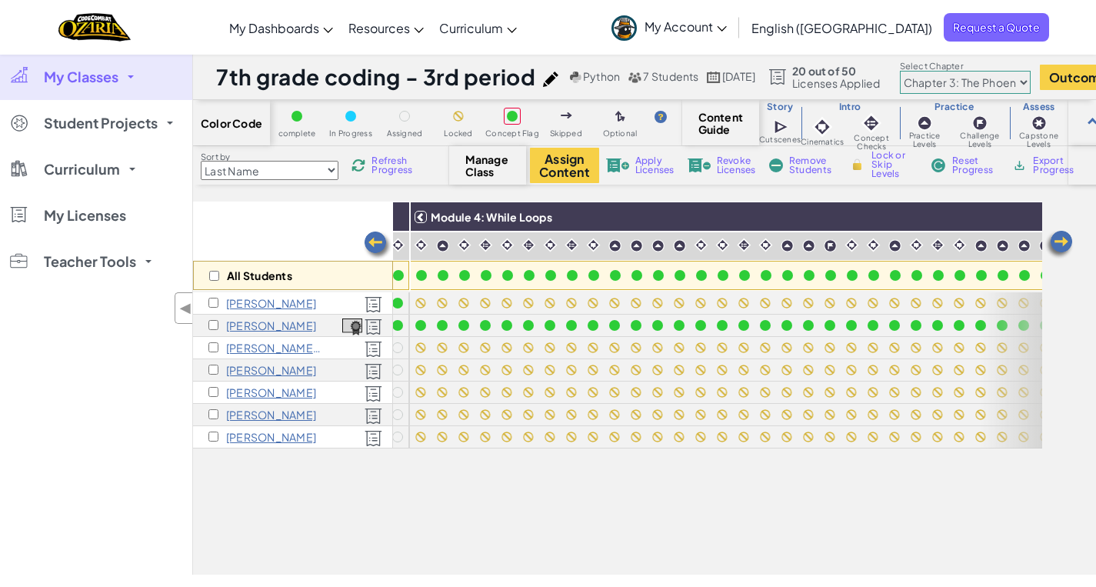
click at [1055, 232] on img at bounding box center [1058, 244] width 31 height 31
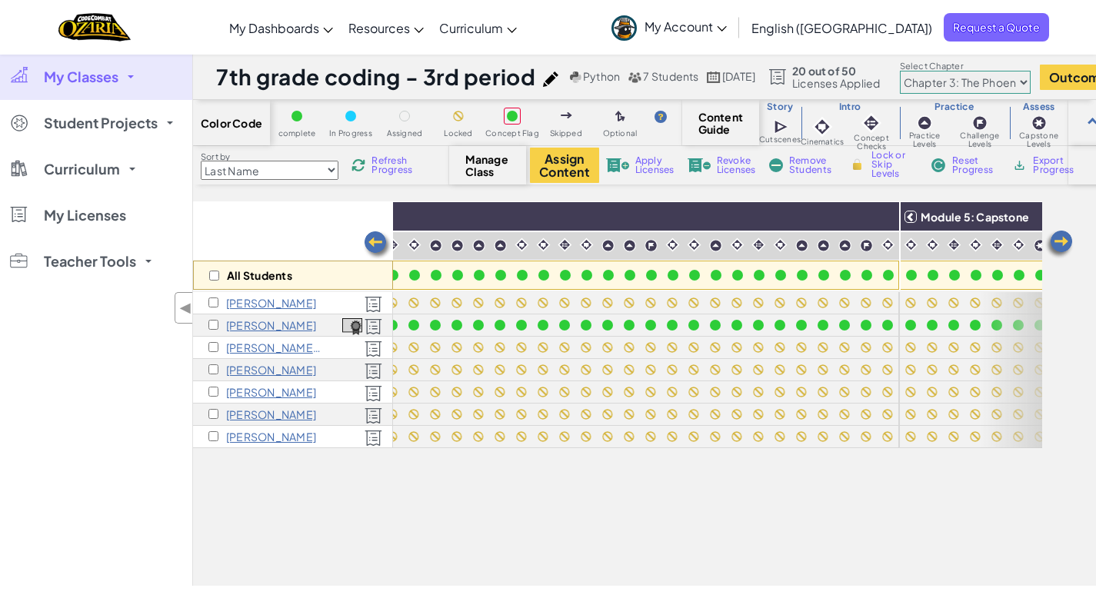
scroll to position [0, 1760]
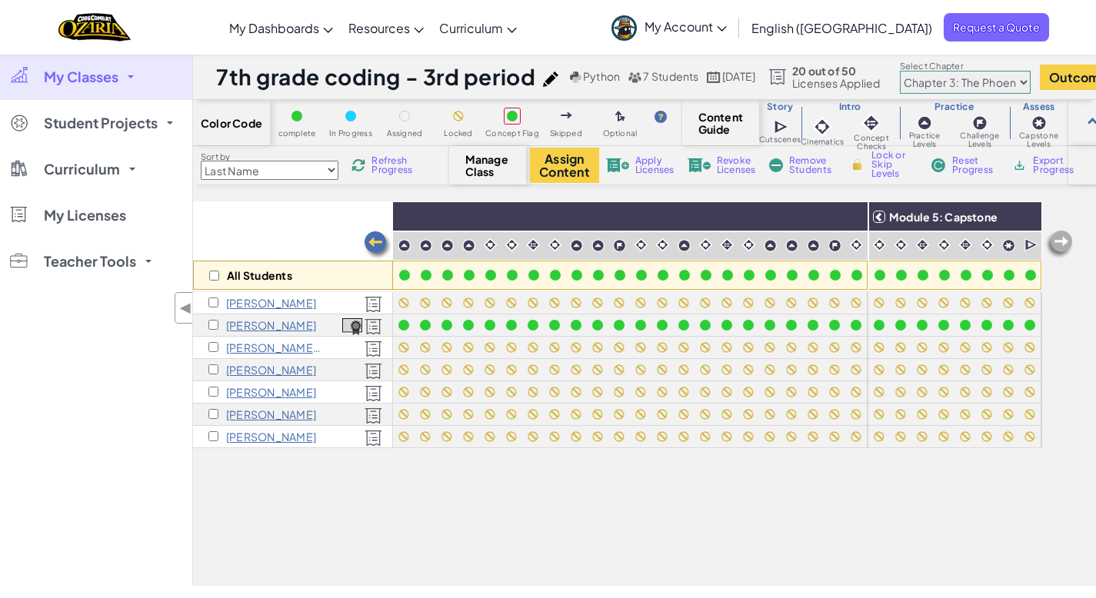
click at [383, 240] on img at bounding box center [377, 245] width 31 height 31
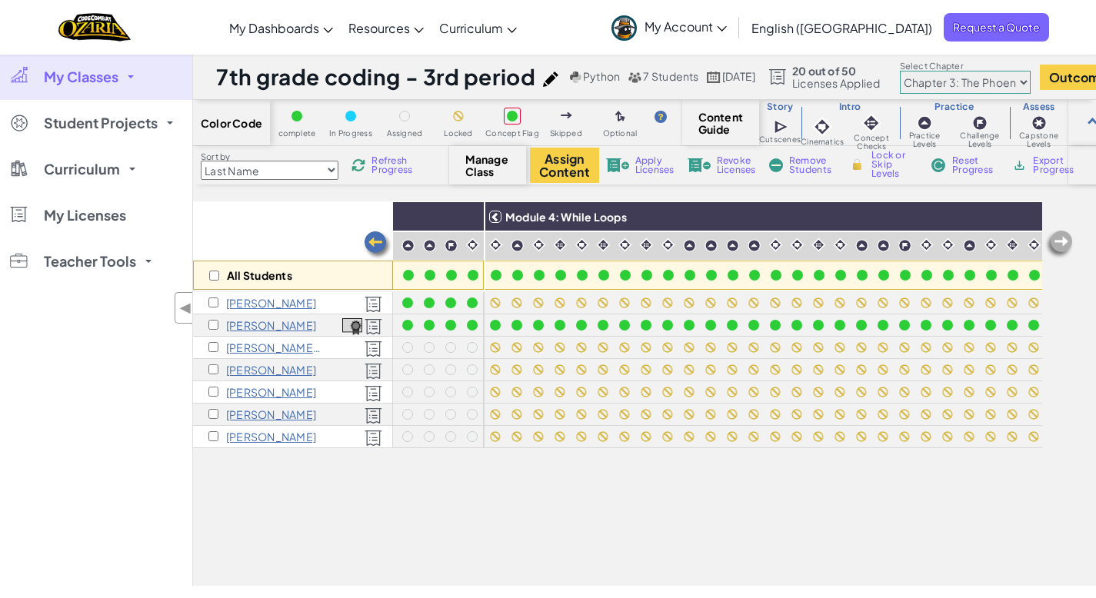
scroll to position [0, 1452]
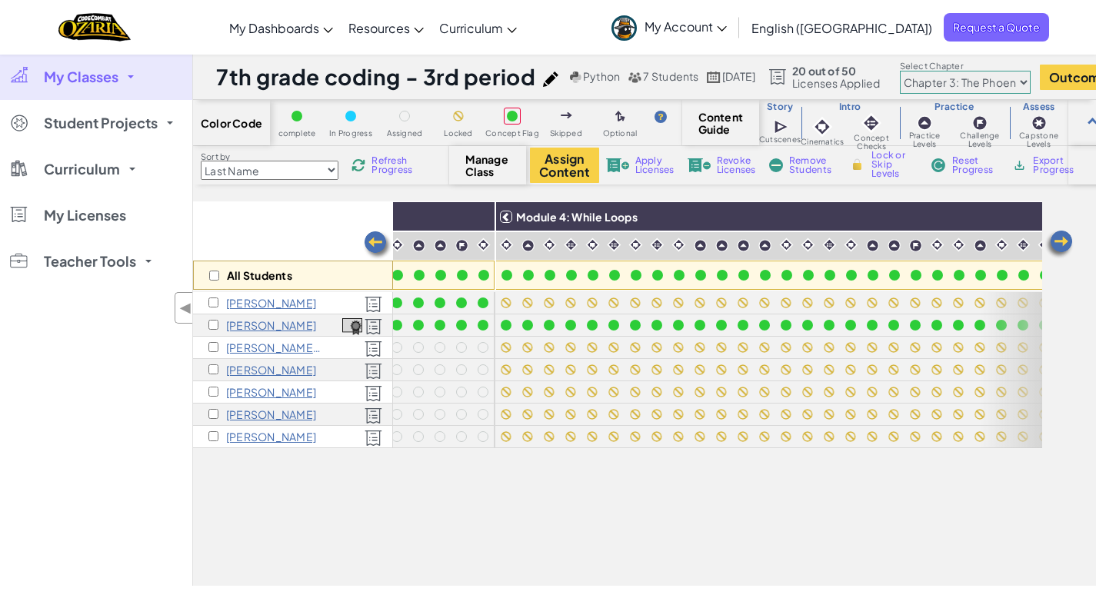
click at [1054, 241] on img at bounding box center [1058, 244] width 31 height 31
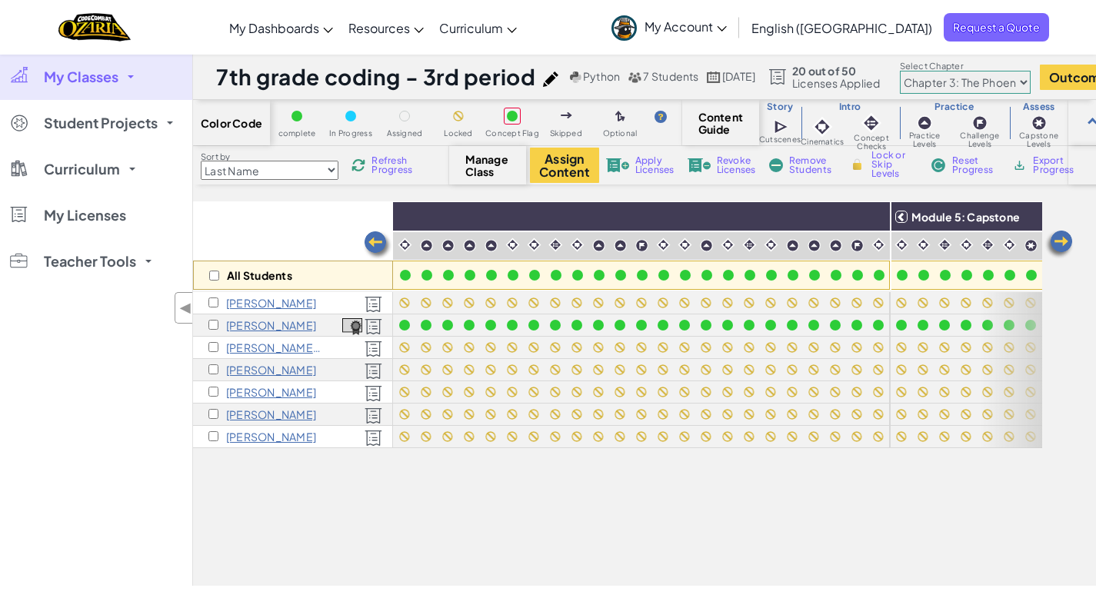
scroll to position [0, 1760]
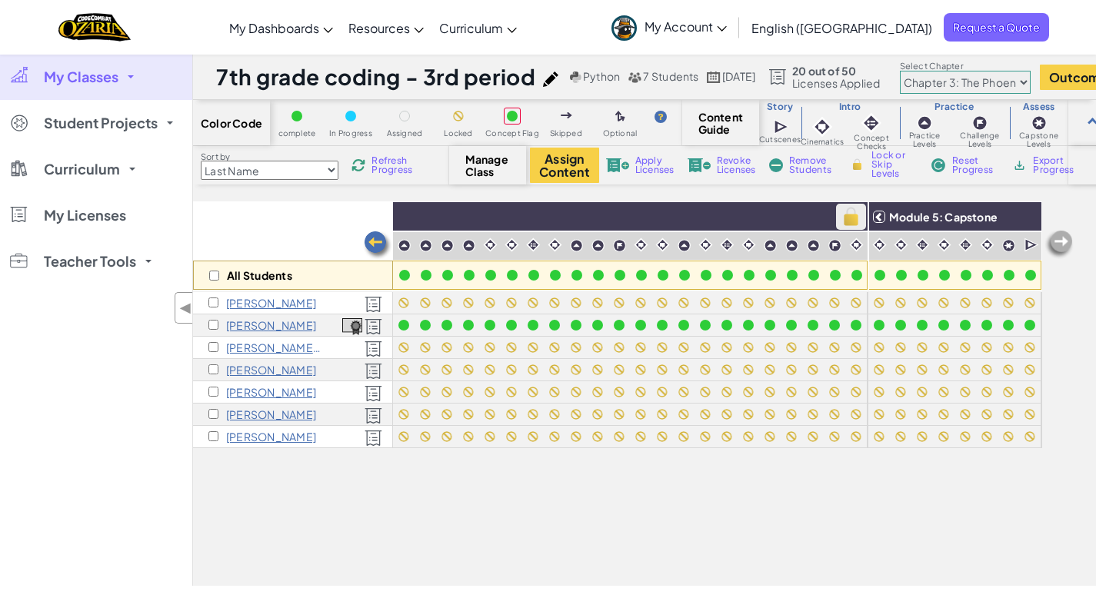
click at [837, 216] on img at bounding box center [850, 216] width 27 height 23
checkbox input "true"
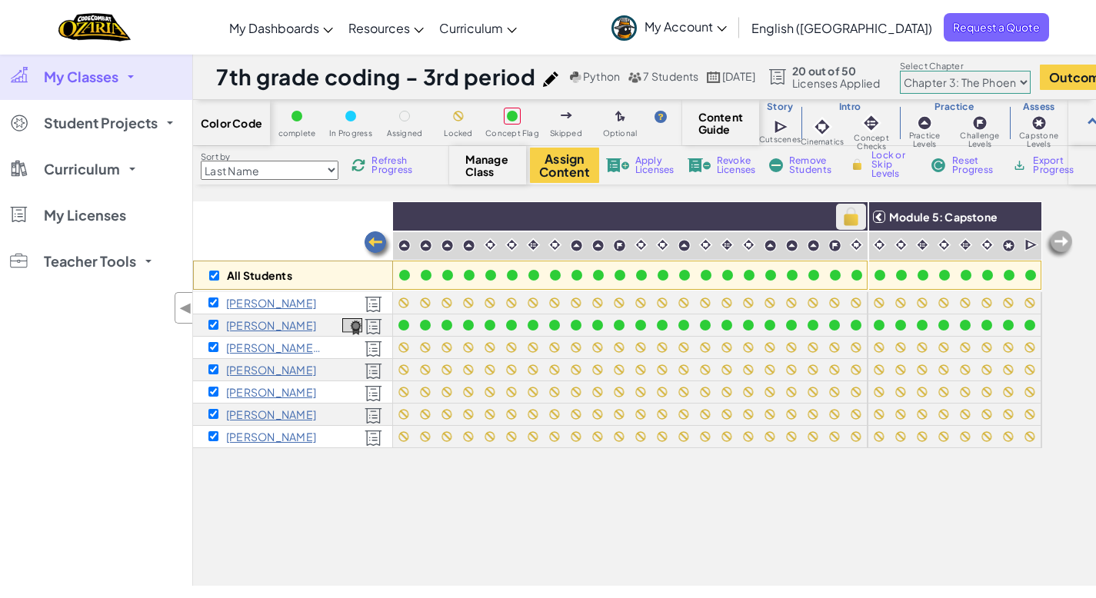
checkbox input "true"
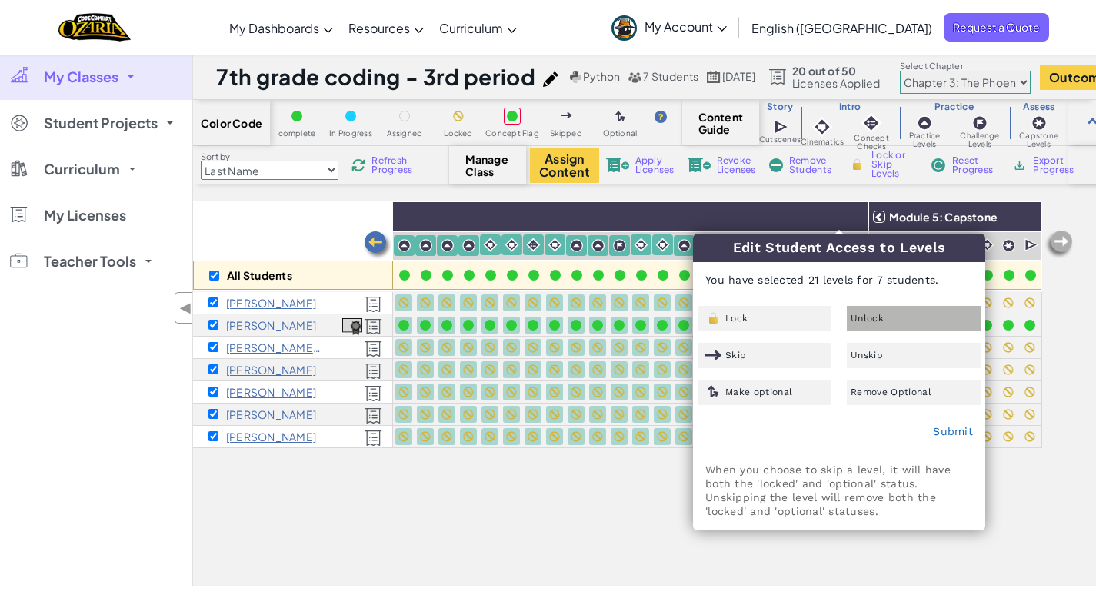
click at [883, 311] on div "Unlock" at bounding box center [914, 318] width 134 height 25
click at [957, 434] on link "Submit" at bounding box center [953, 431] width 40 height 12
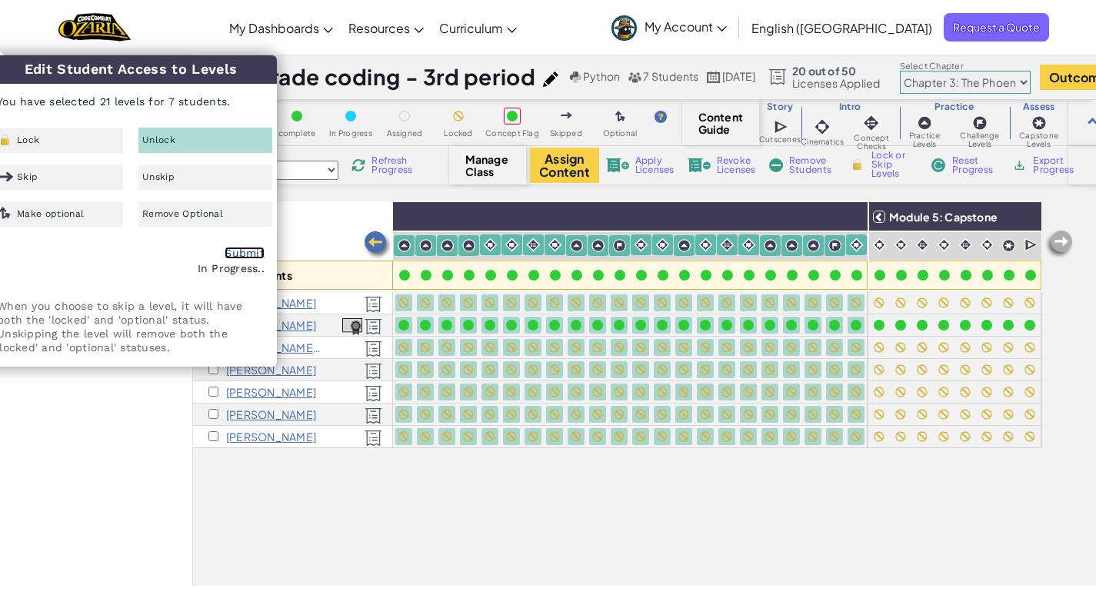
checkbox input "false"
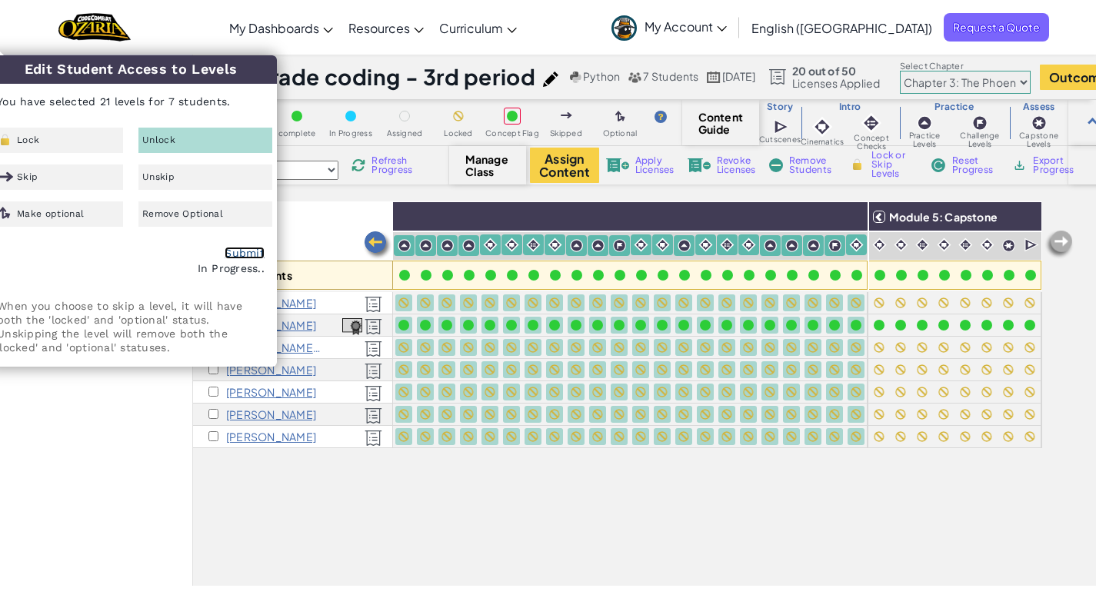
checkbox input "false"
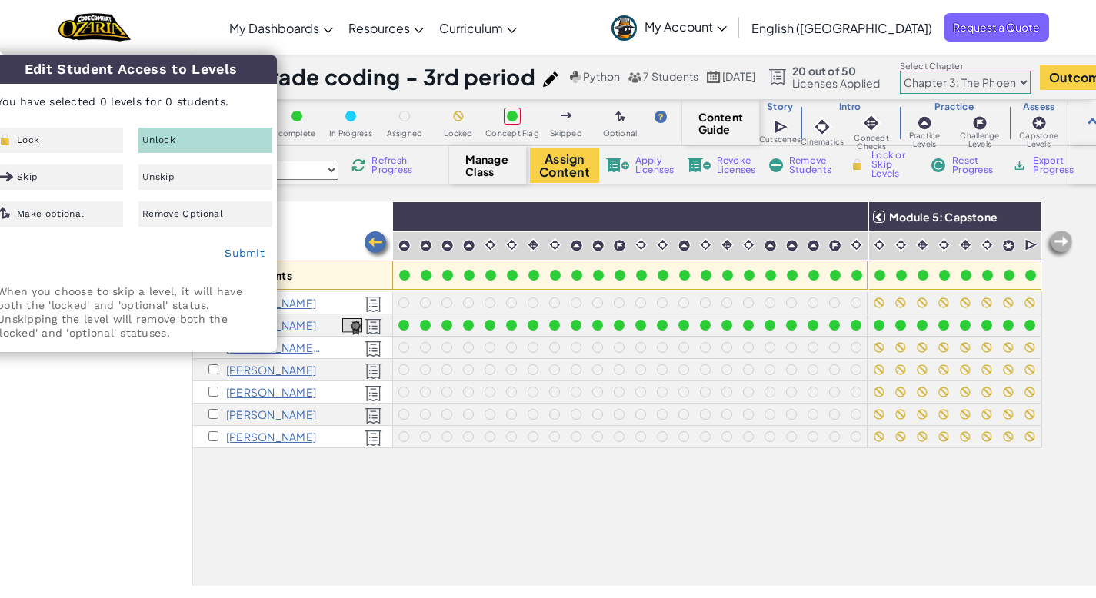
click at [566, 547] on div "All Students Module 1: Review Module 2: For Loops Module 3: Nesting Module 4: W…" at bounding box center [617, 308] width 849 height 521
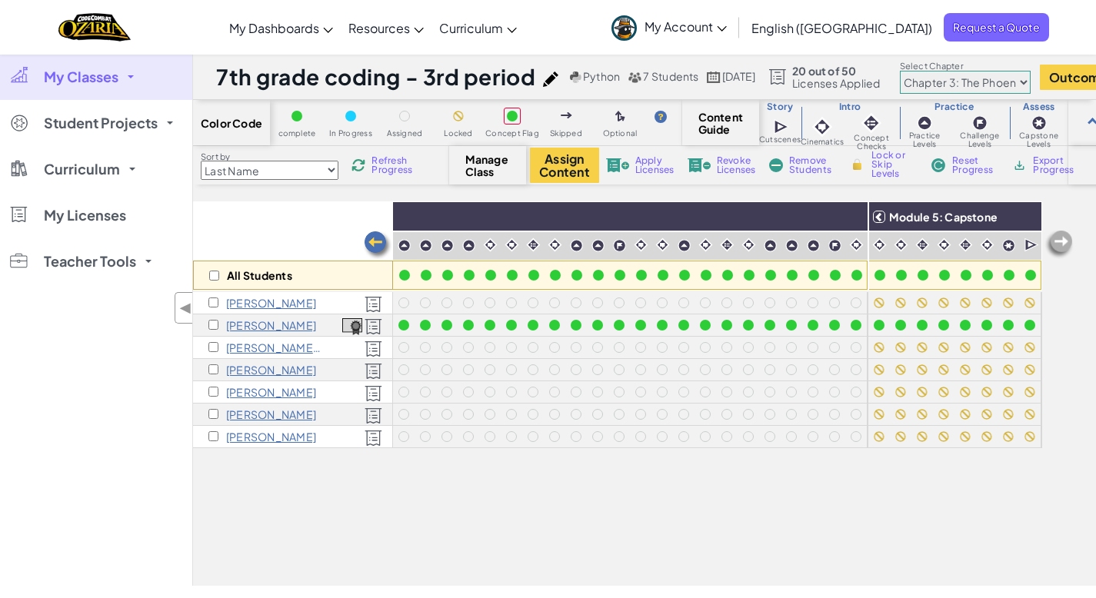
click at [375, 239] on img at bounding box center [377, 245] width 31 height 31
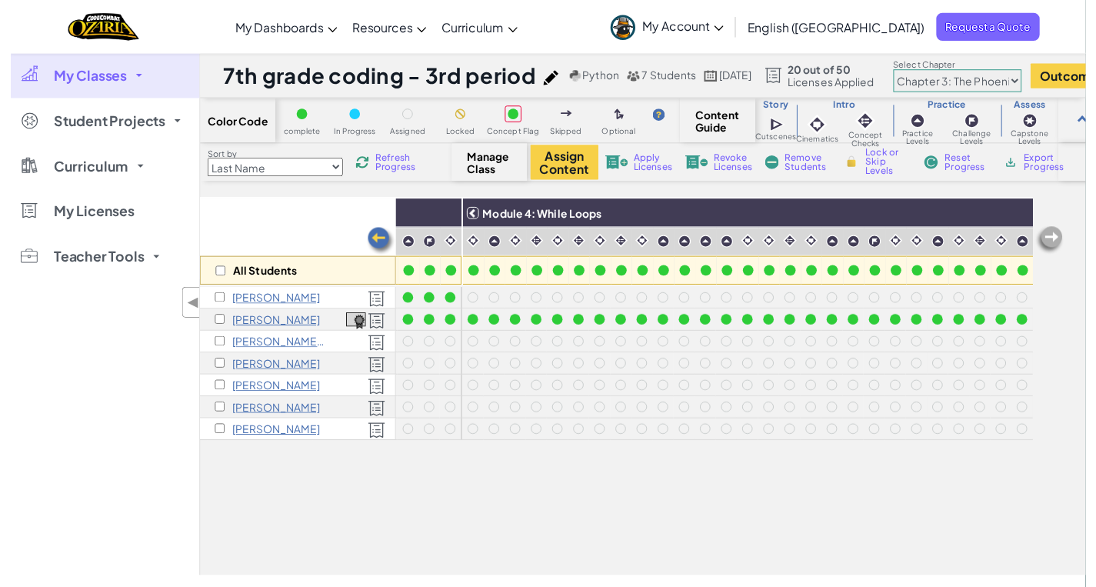
scroll to position [0, 1452]
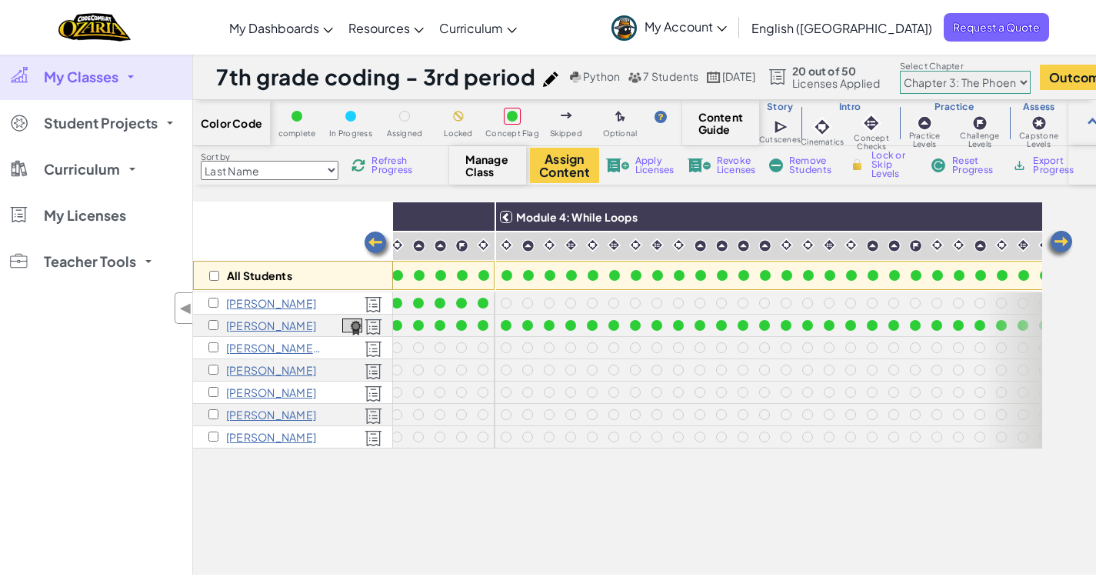
click at [375, 241] on img at bounding box center [377, 245] width 31 height 31
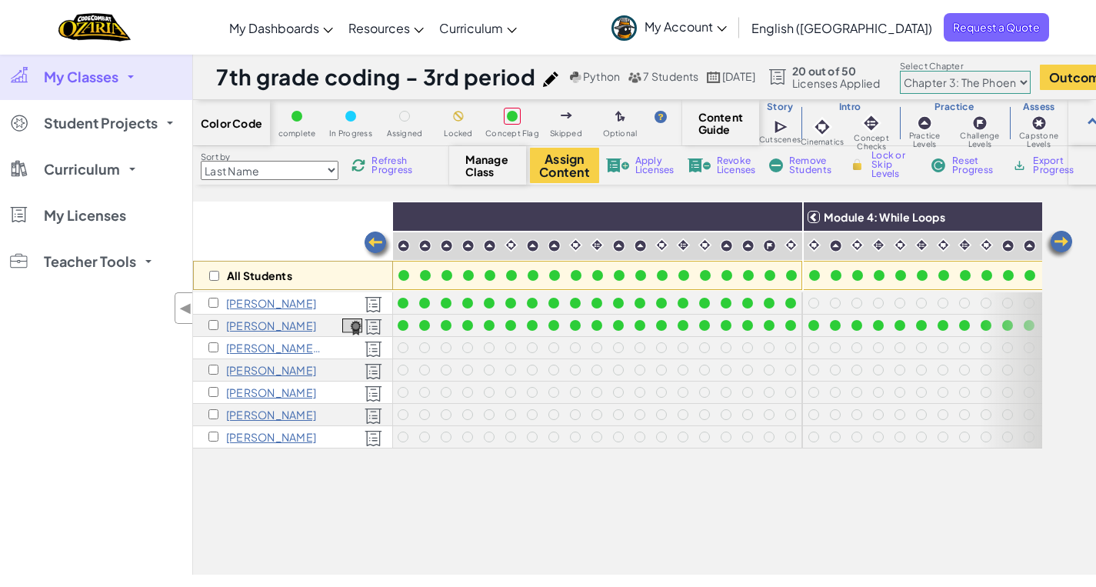
click at [375, 241] on img at bounding box center [377, 245] width 31 height 31
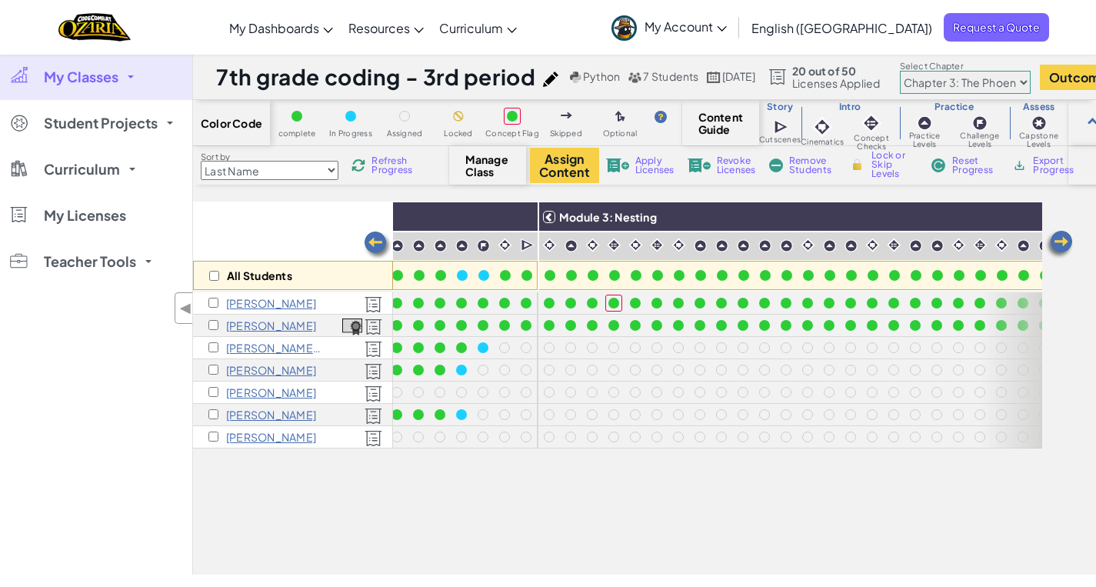
scroll to position [0, 837]
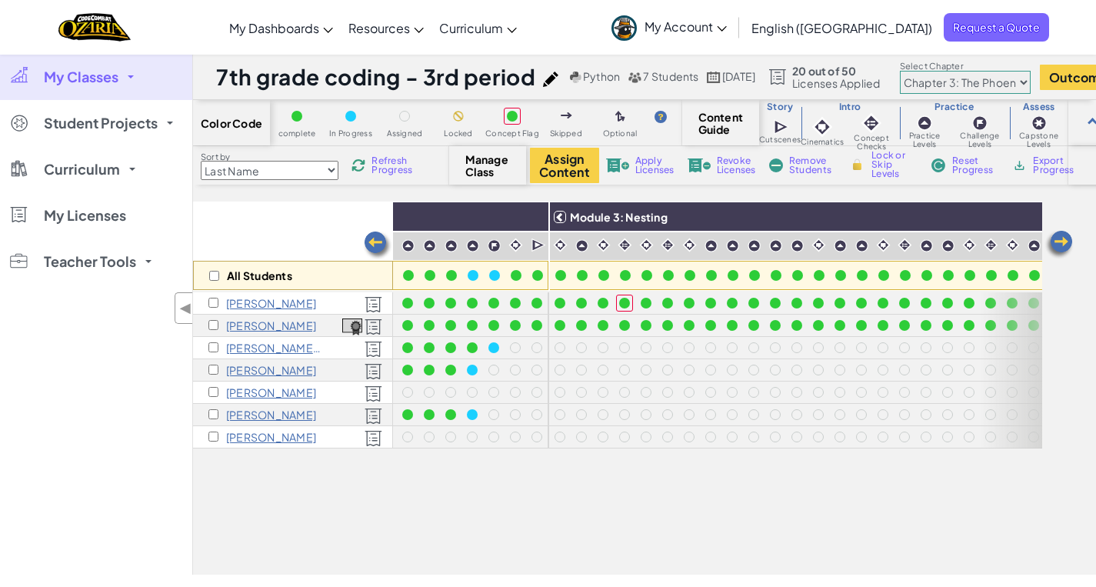
click at [375, 241] on img at bounding box center [377, 245] width 31 height 31
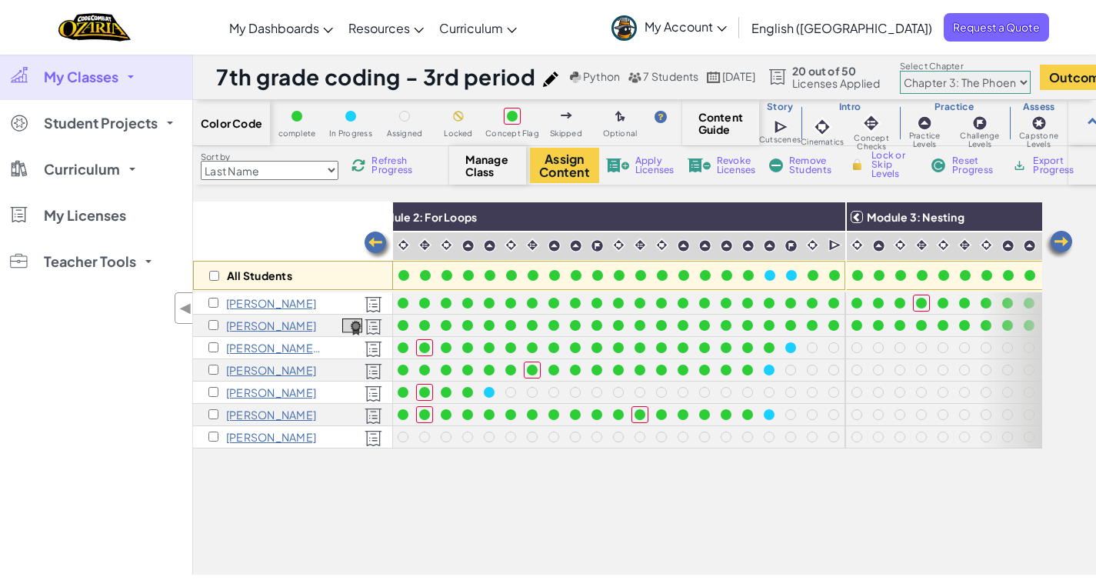
scroll to position [0, 530]
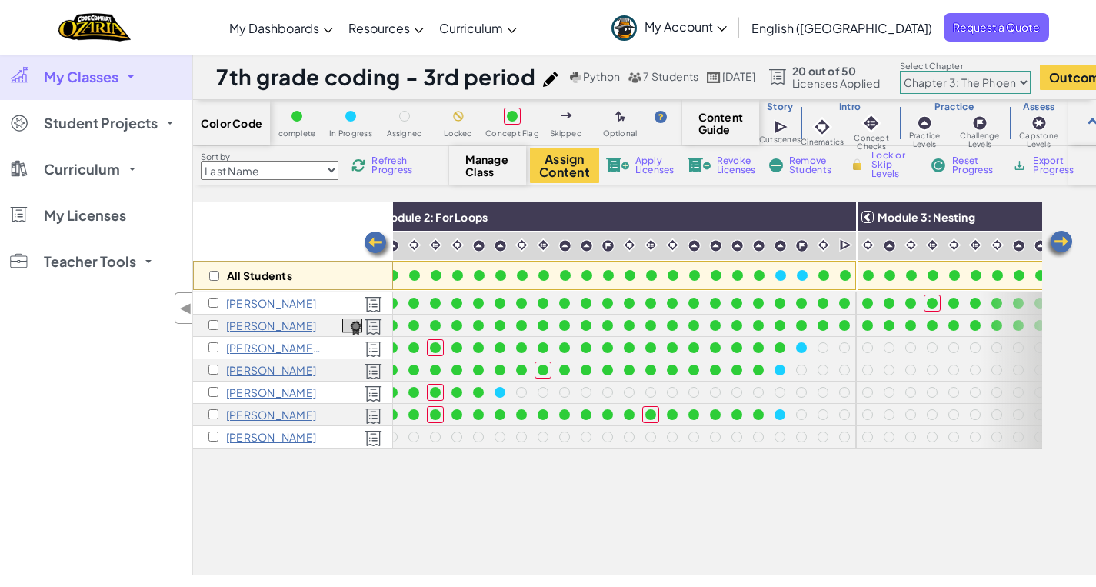
click at [375, 241] on img at bounding box center [377, 245] width 31 height 31
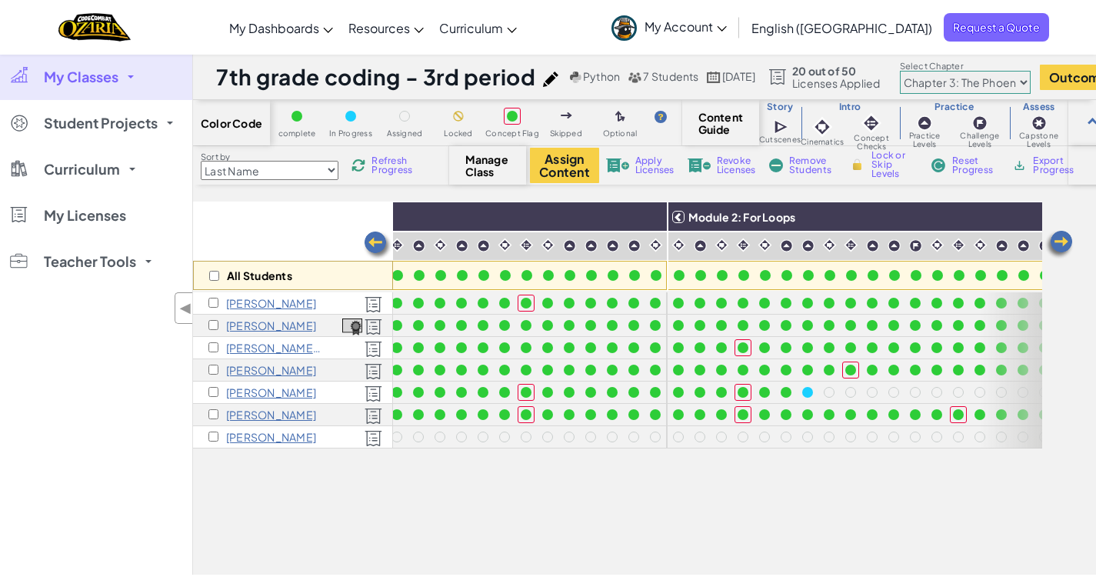
click at [375, 241] on img at bounding box center [377, 245] width 31 height 31
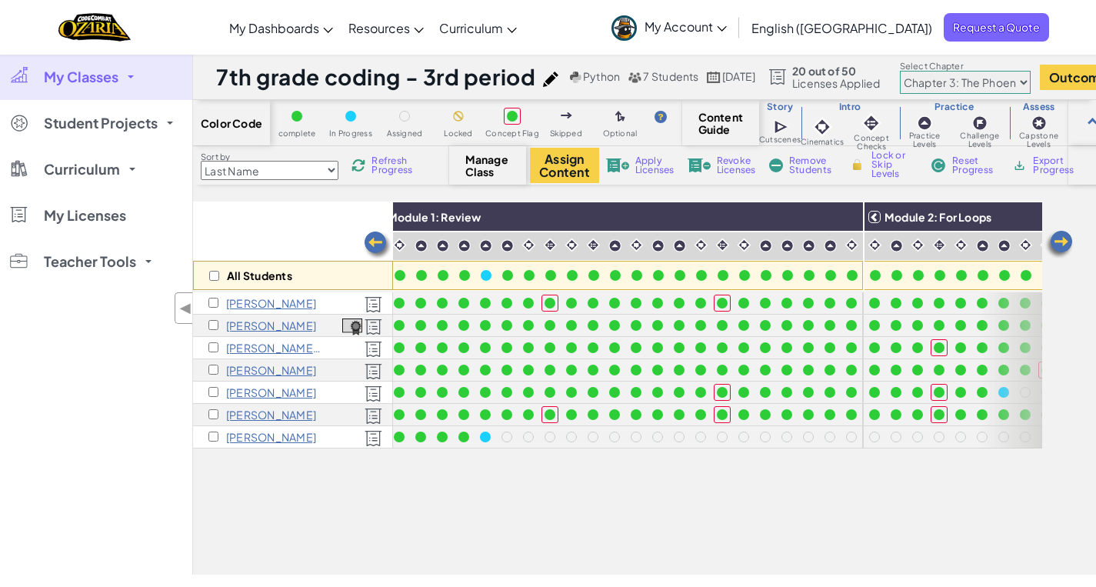
scroll to position [0, 0]
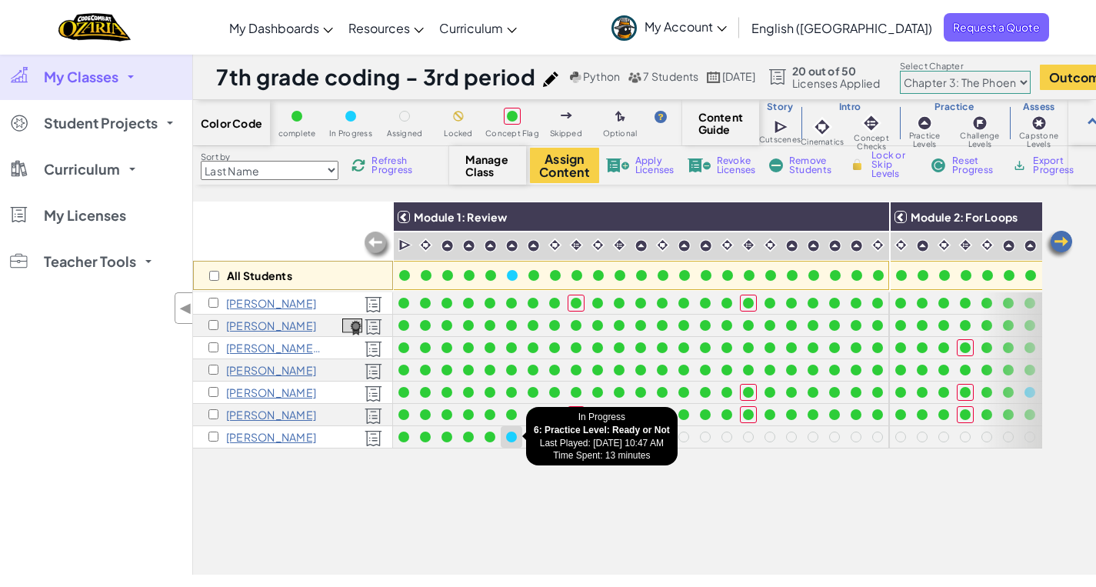
click at [512, 436] on div at bounding box center [511, 436] width 11 height 11
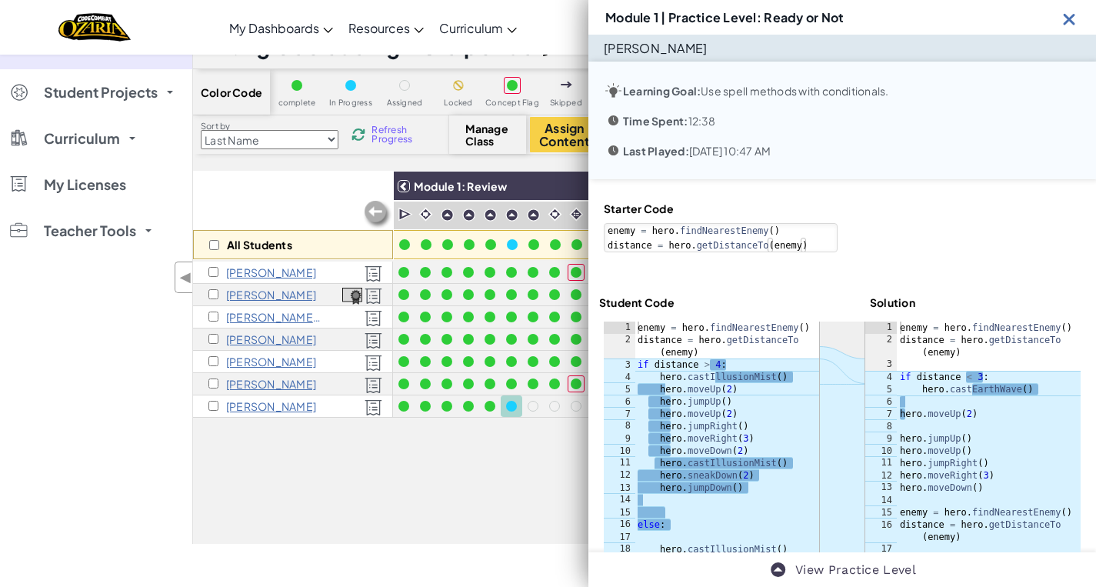
click at [1062, 9] on img at bounding box center [1069, 18] width 19 height 19
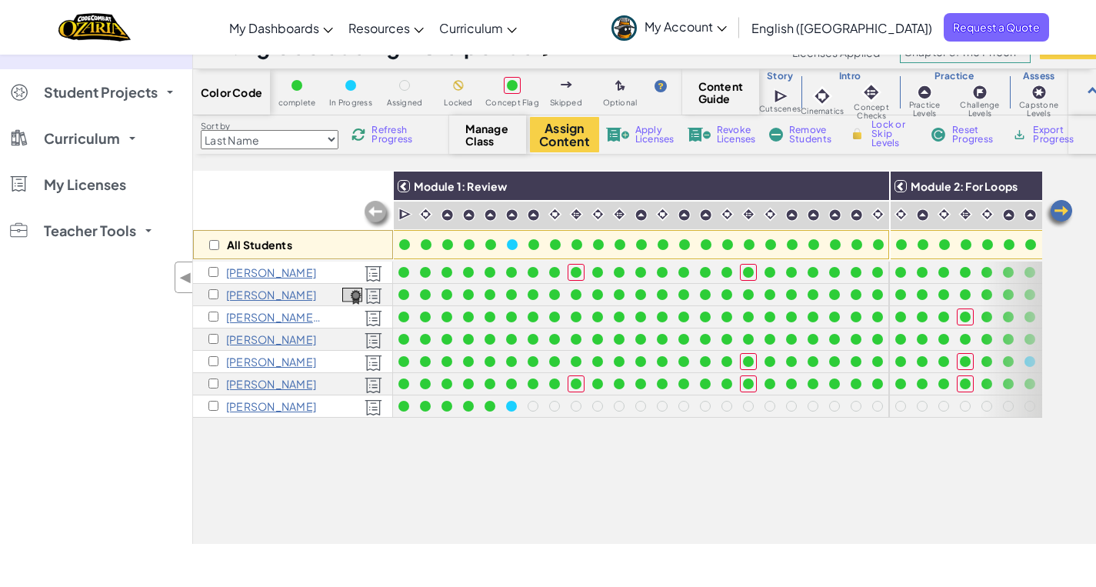
click at [390, 132] on span "Refresh Progress" at bounding box center [395, 134] width 48 height 18
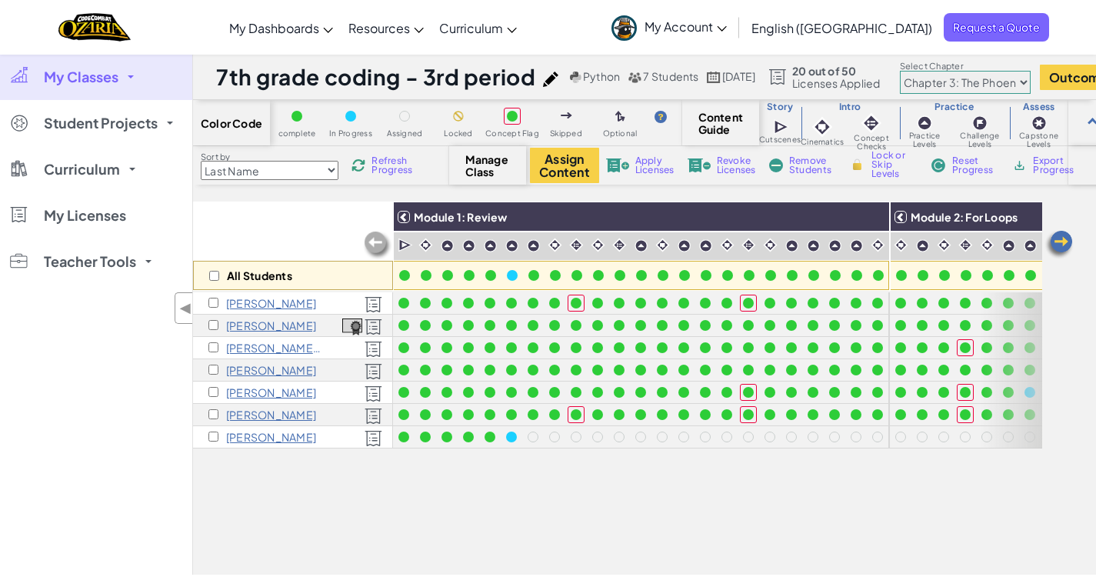
click at [1030, 82] on select "Chapter 1: Sky Mountain Chapter 2: The Moon Dancers Chapter 3: The Phoenix Land…" at bounding box center [965, 82] width 131 height 23
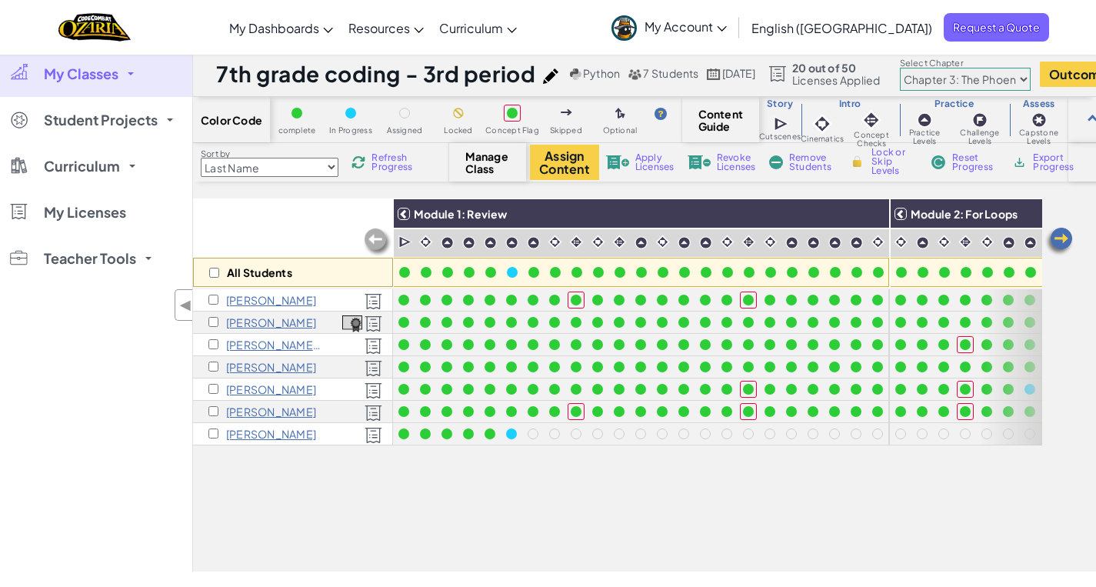
click at [1030, 79] on select "Chapter 1: Sky Mountain Chapter 2: The Moon Dancers Chapter 3: The Phoenix Land…" at bounding box center [965, 79] width 131 height 23
select select "5d8a57abe8919b28d5113af1"
click at [931, 68] on select "Chapter 1: Sky Mountain Chapter 2: The Moon Dancers Chapter 3: The Phoenix Land…" at bounding box center [965, 79] width 131 height 23
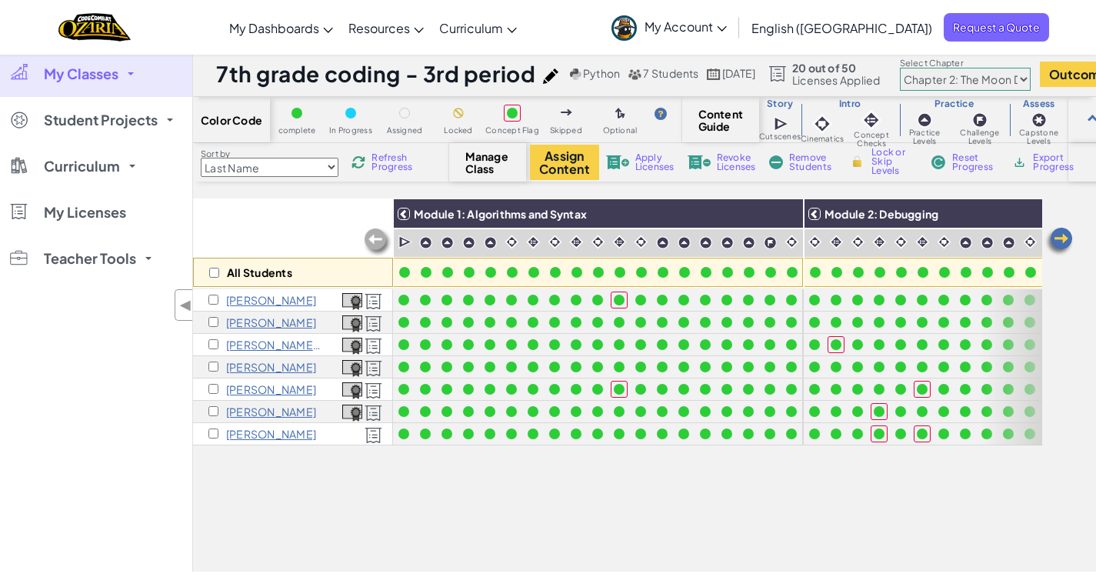
click at [1064, 241] on img at bounding box center [1058, 241] width 31 height 31
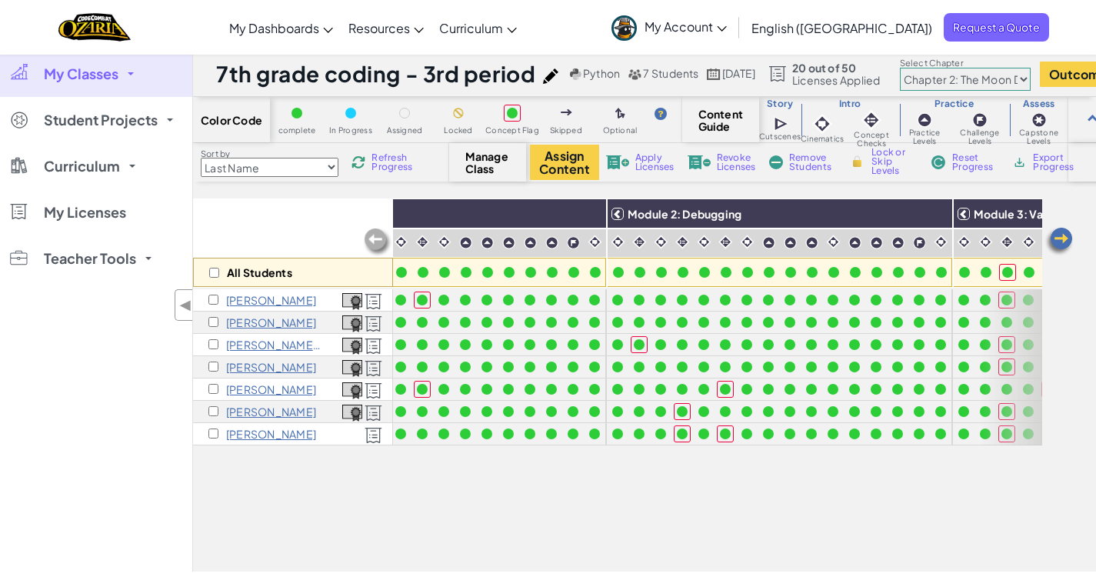
click at [1064, 241] on img at bounding box center [1058, 241] width 31 height 31
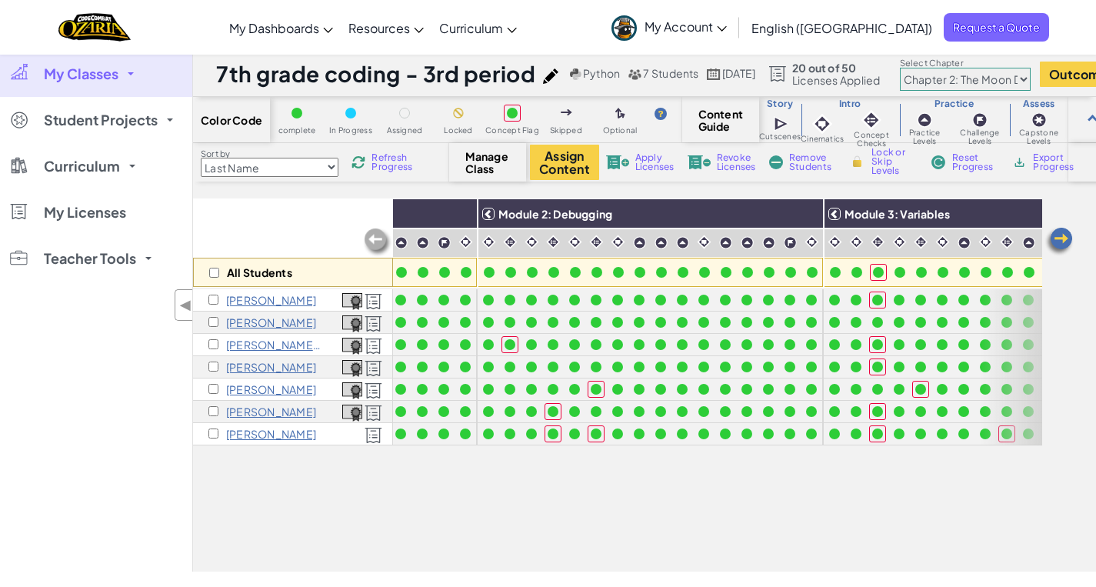
click at [1064, 241] on img at bounding box center [1058, 241] width 31 height 31
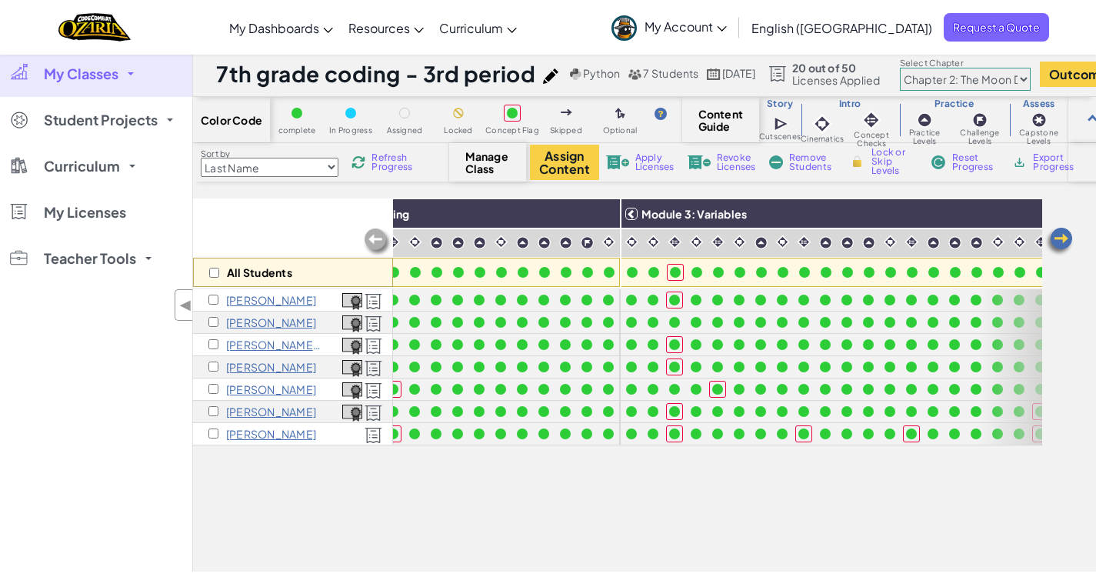
click at [1064, 241] on img at bounding box center [1058, 241] width 31 height 31
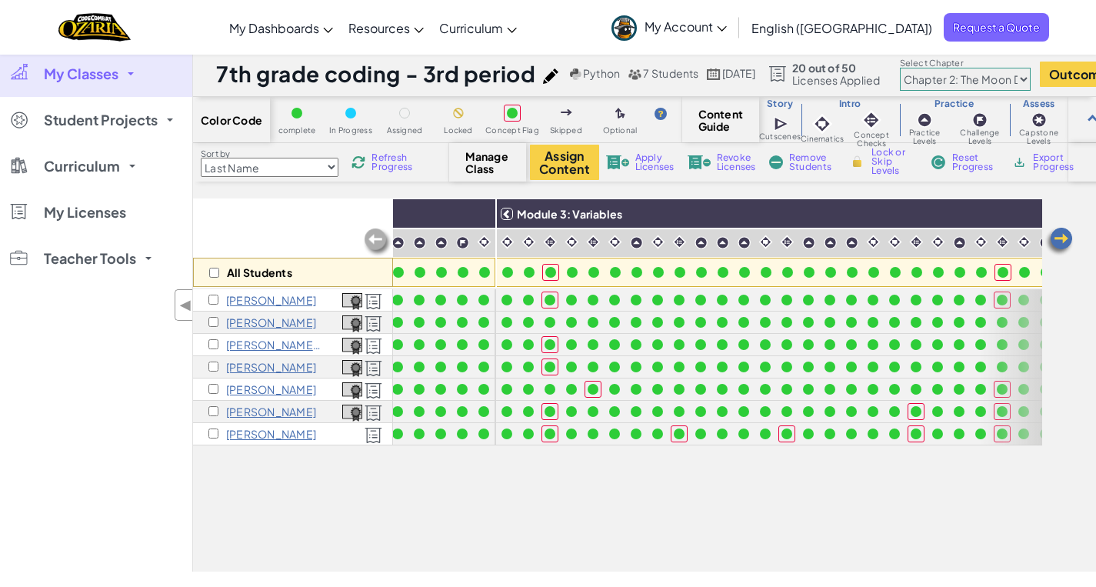
click at [1064, 241] on img at bounding box center [1058, 241] width 31 height 31
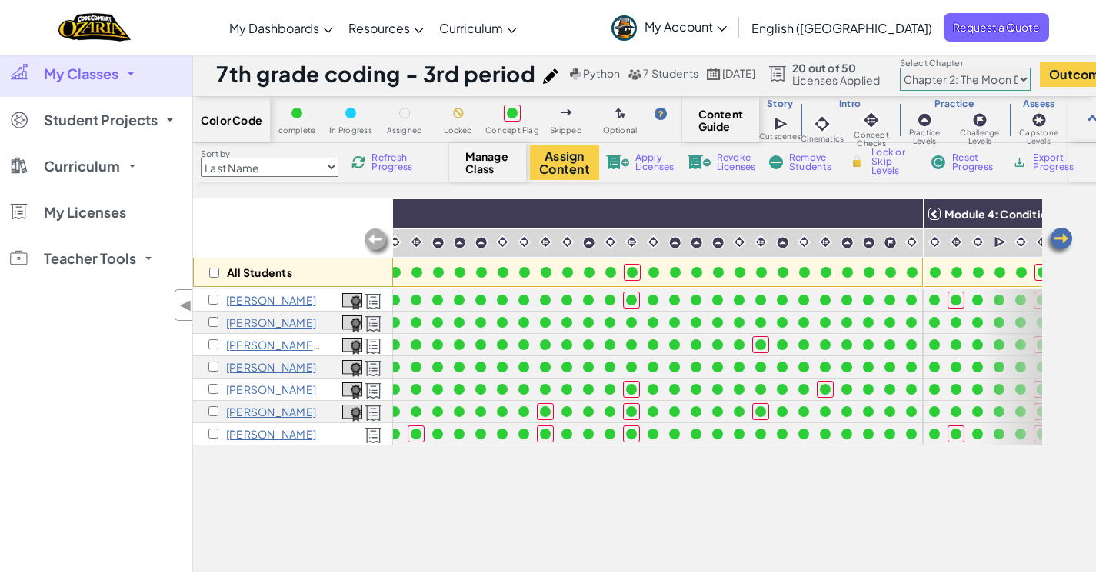
click at [1064, 241] on img at bounding box center [1058, 241] width 31 height 31
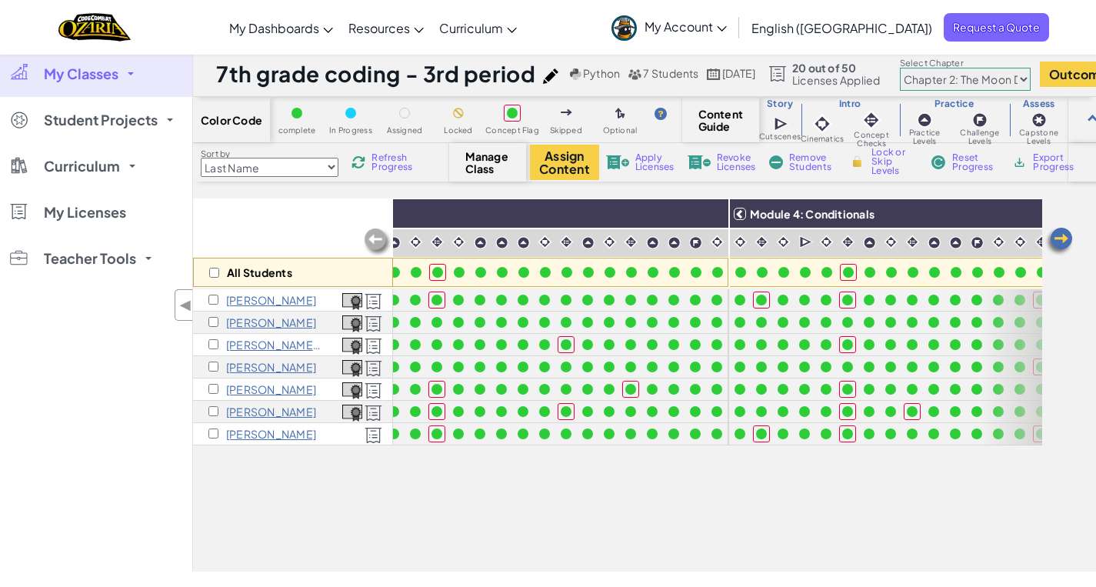
click at [1064, 241] on img at bounding box center [1058, 241] width 31 height 31
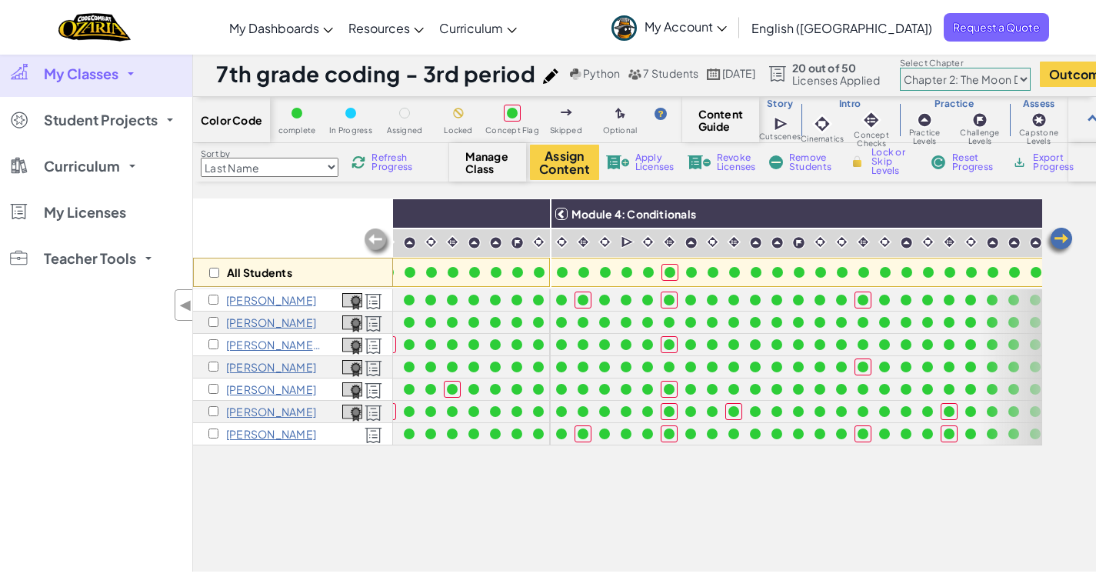
click at [1064, 241] on img at bounding box center [1058, 241] width 31 height 31
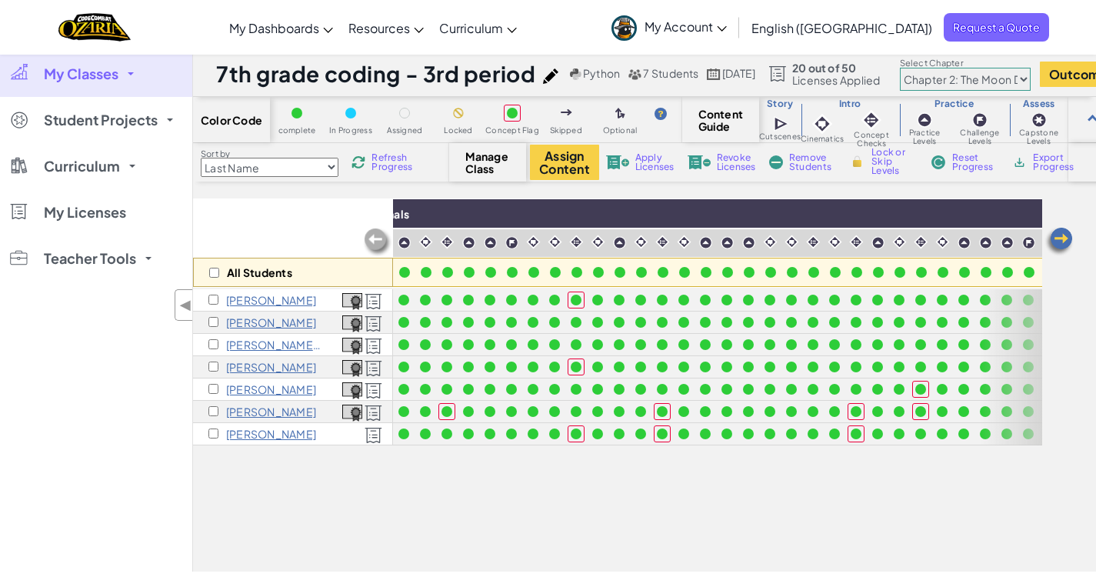
click at [1064, 241] on img at bounding box center [1058, 241] width 31 height 31
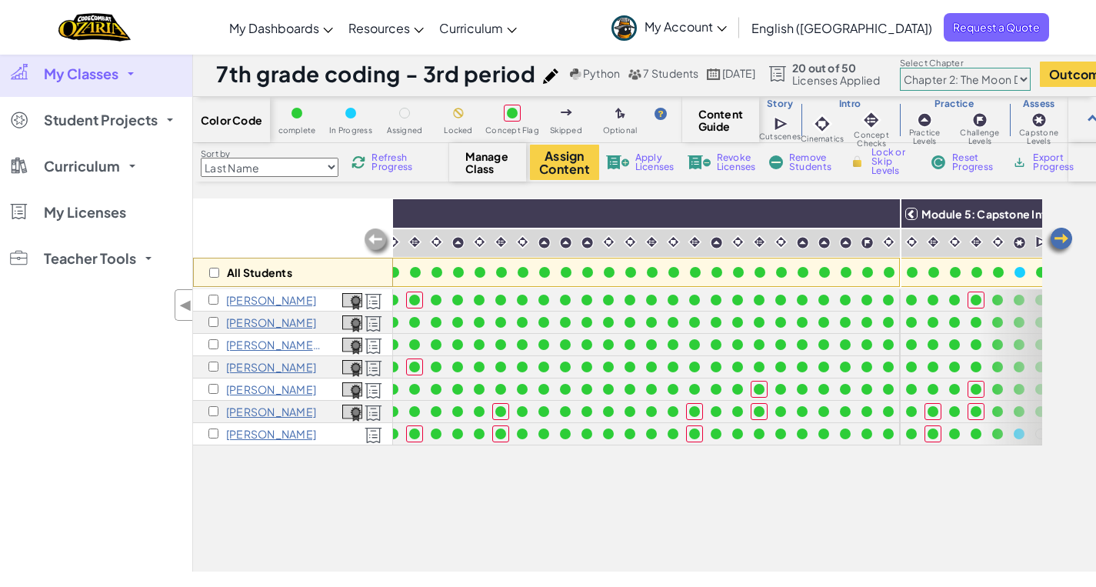
click at [1064, 241] on img at bounding box center [1058, 241] width 31 height 31
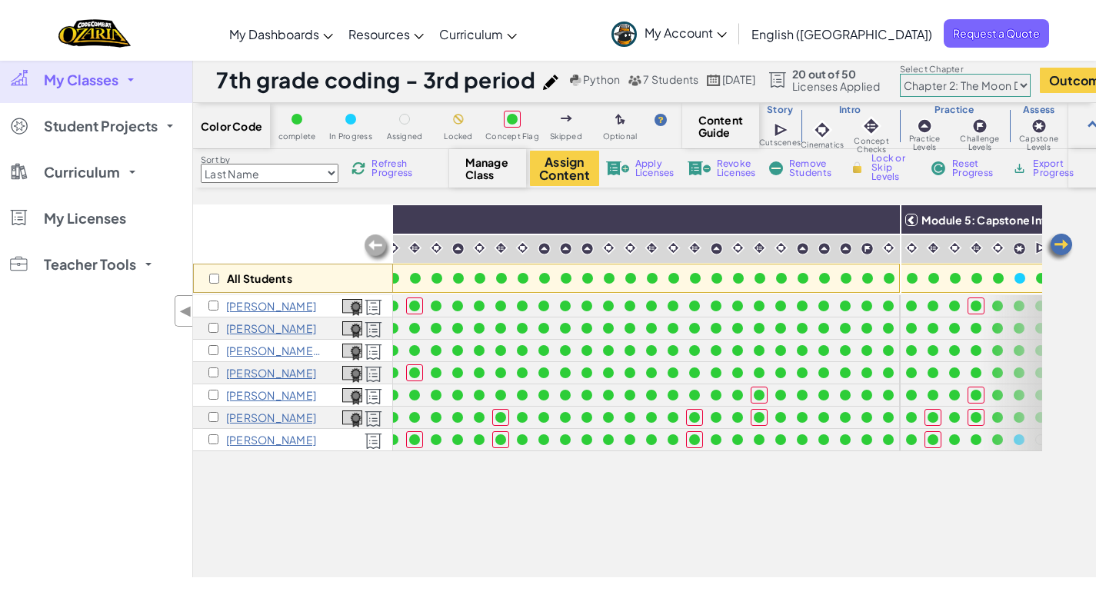
scroll to position [0, 1889]
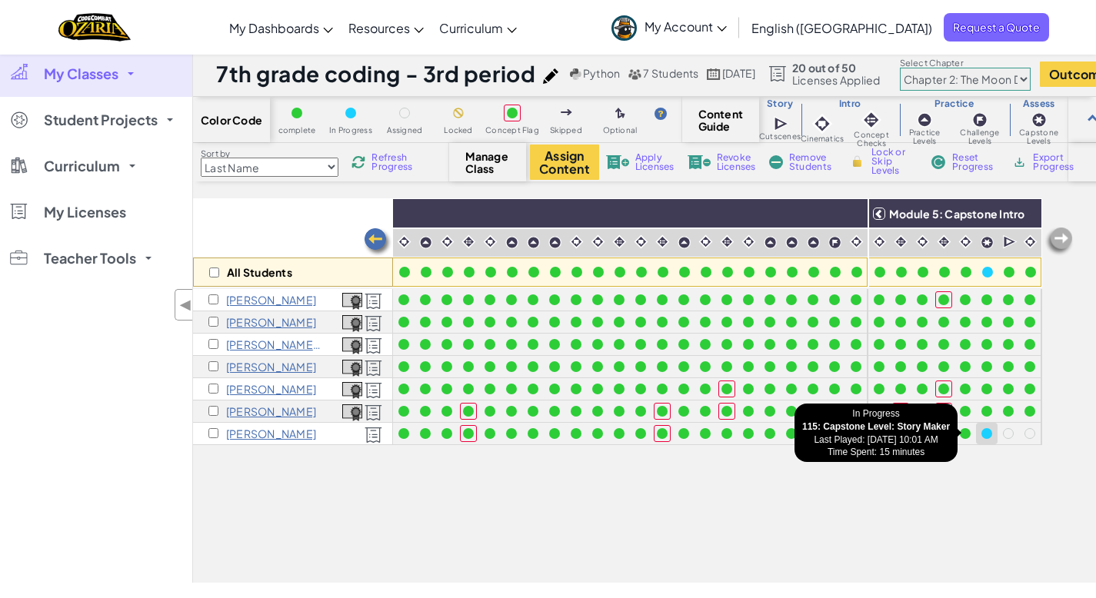
click at [978, 438] on div at bounding box center [986, 433] width 17 height 17
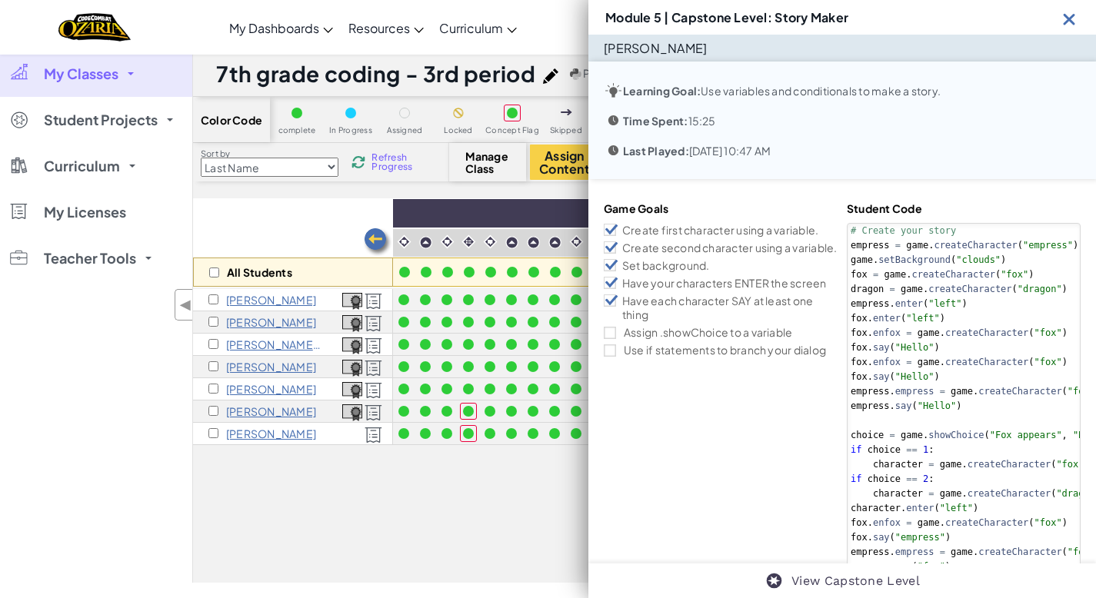
click at [124, 454] on div "My Classes All Classes [PERSON_NAME] 5th period - add on C++ coding - 7th perio…" at bounding box center [96, 317] width 192 height 532
click at [1070, 20] on img at bounding box center [1069, 18] width 19 height 19
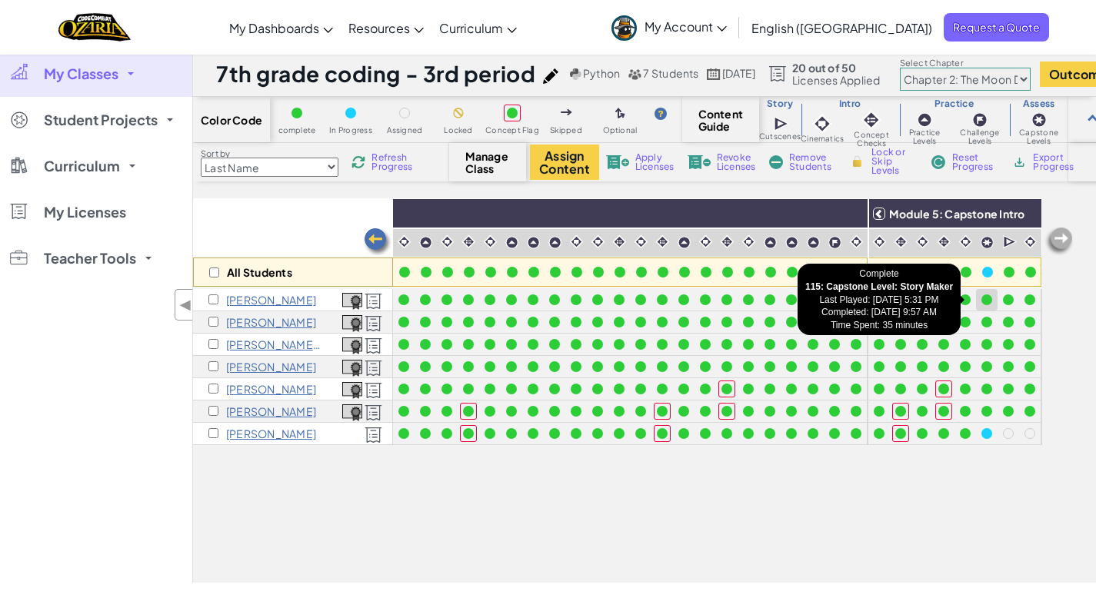
click at [981, 303] on div at bounding box center [986, 299] width 11 height 11
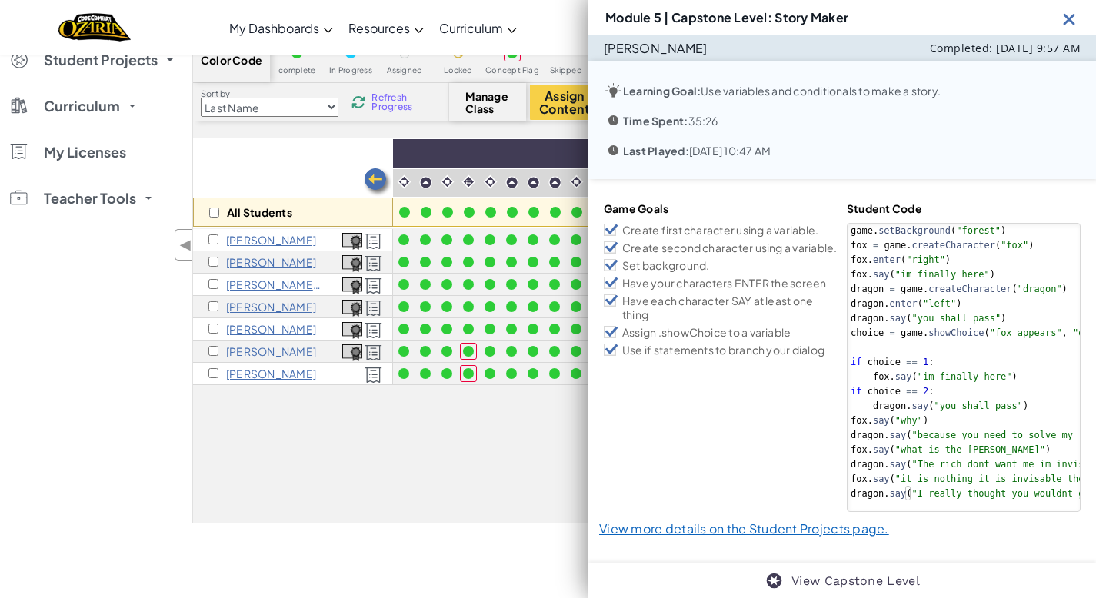
scroll to position [0, 1878]
click at [1066, 16] on img at bounding box center [1069, 18] width 19 height 19
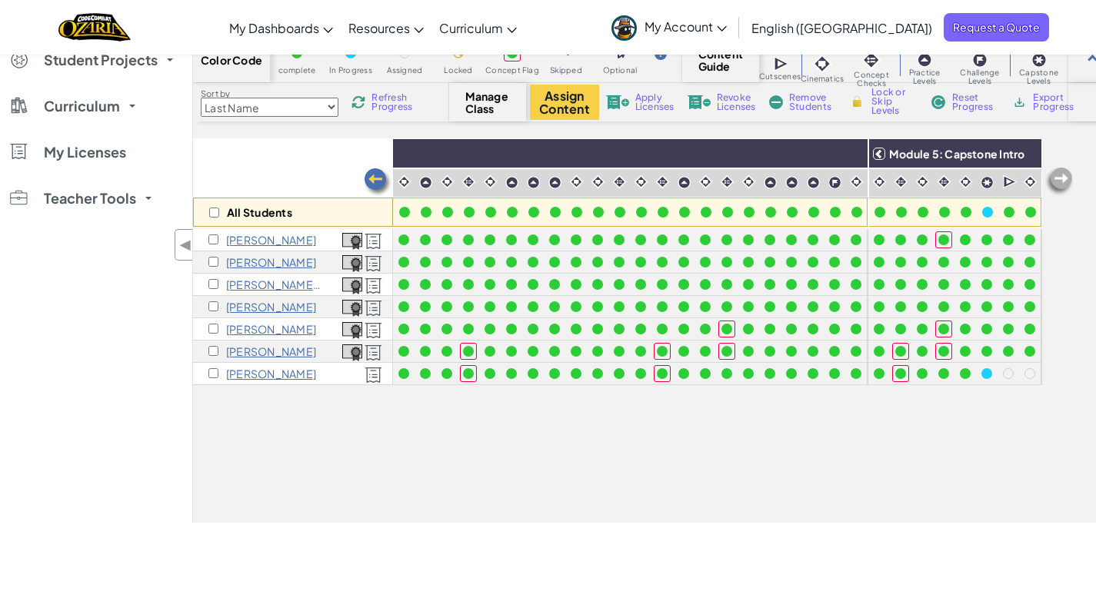
click at [1051, 173] on img at bounding box center [1058, 181] width 31 height 31
click at [1051, 174] on img at bounding box center [1058, 181] width 31 height 31
click at [391, 103] on span "Refresh Progress" at bounding box center [395, 102] width 48 height 18
